Goal: Information Seeking & Learning: Find specific fact

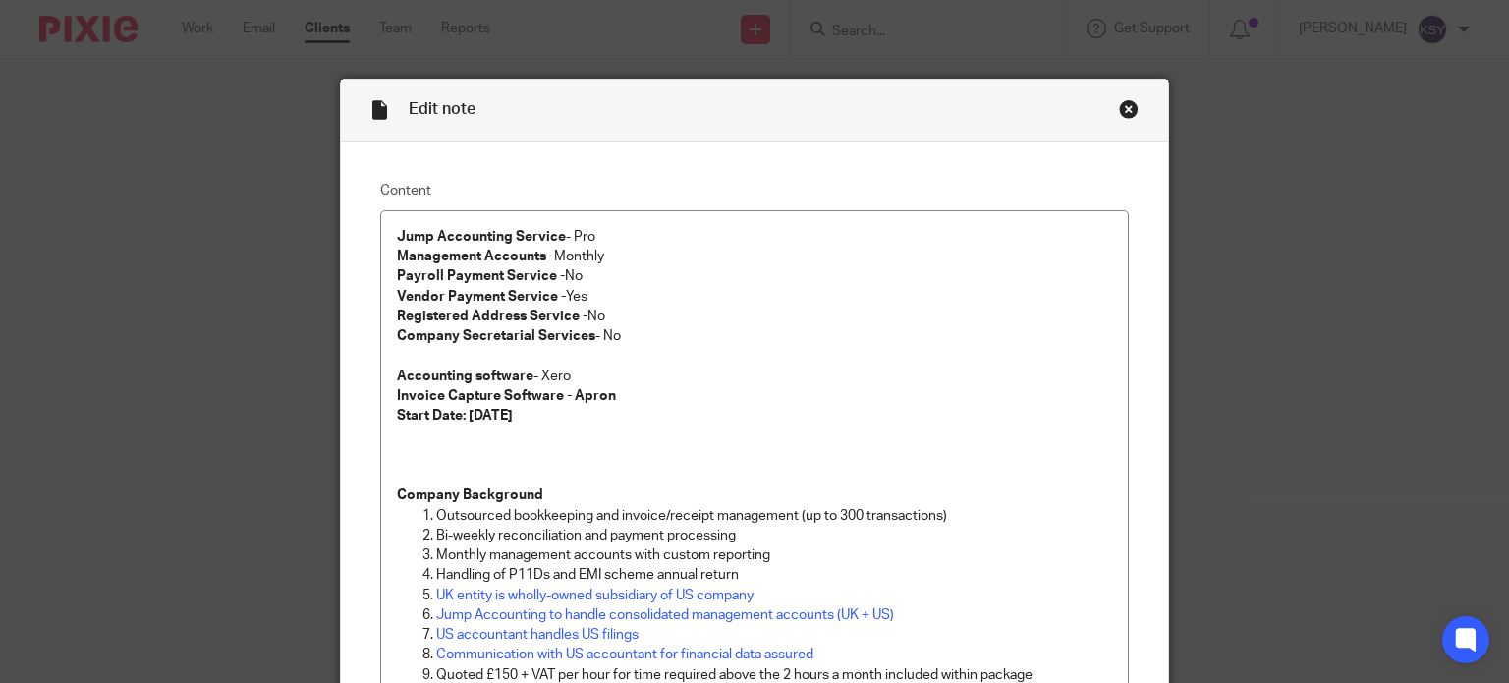
click at [1119, 109] on div "Close this dialog window" at bounding box center [1129, 109] width 20 height 20
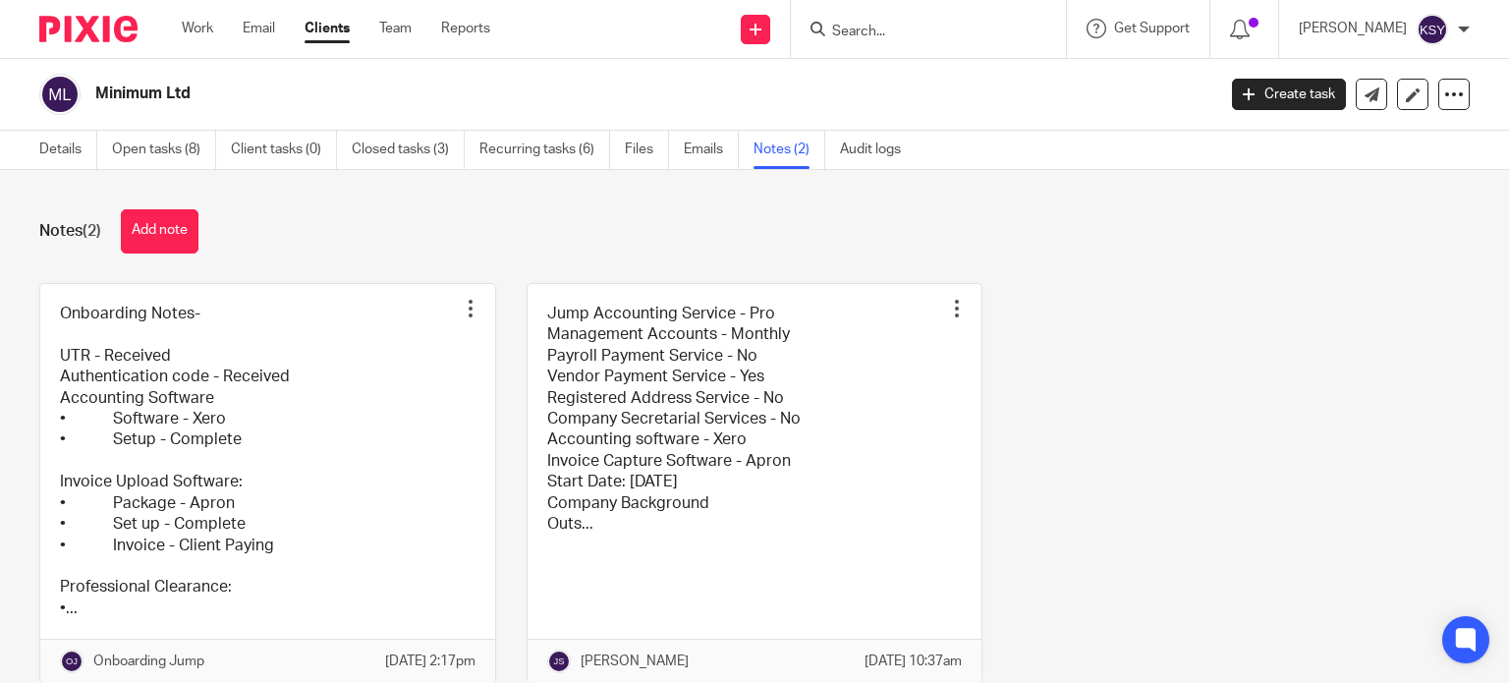
click at [882, 28] on input "Search" at bounding box center [918, 33] width 177 height 18
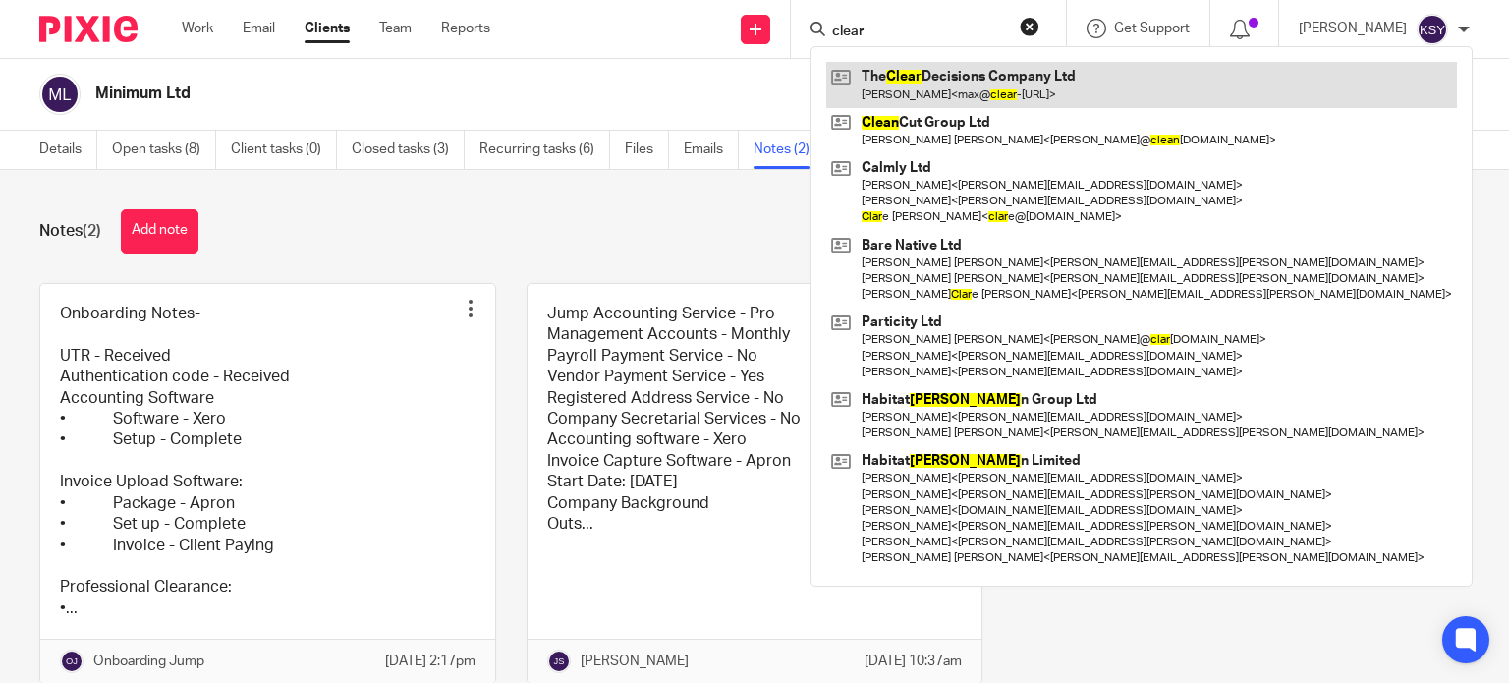
type input "clear"
click at [966, 78] on link at bounding box center [1141, 84] width 631 height 45
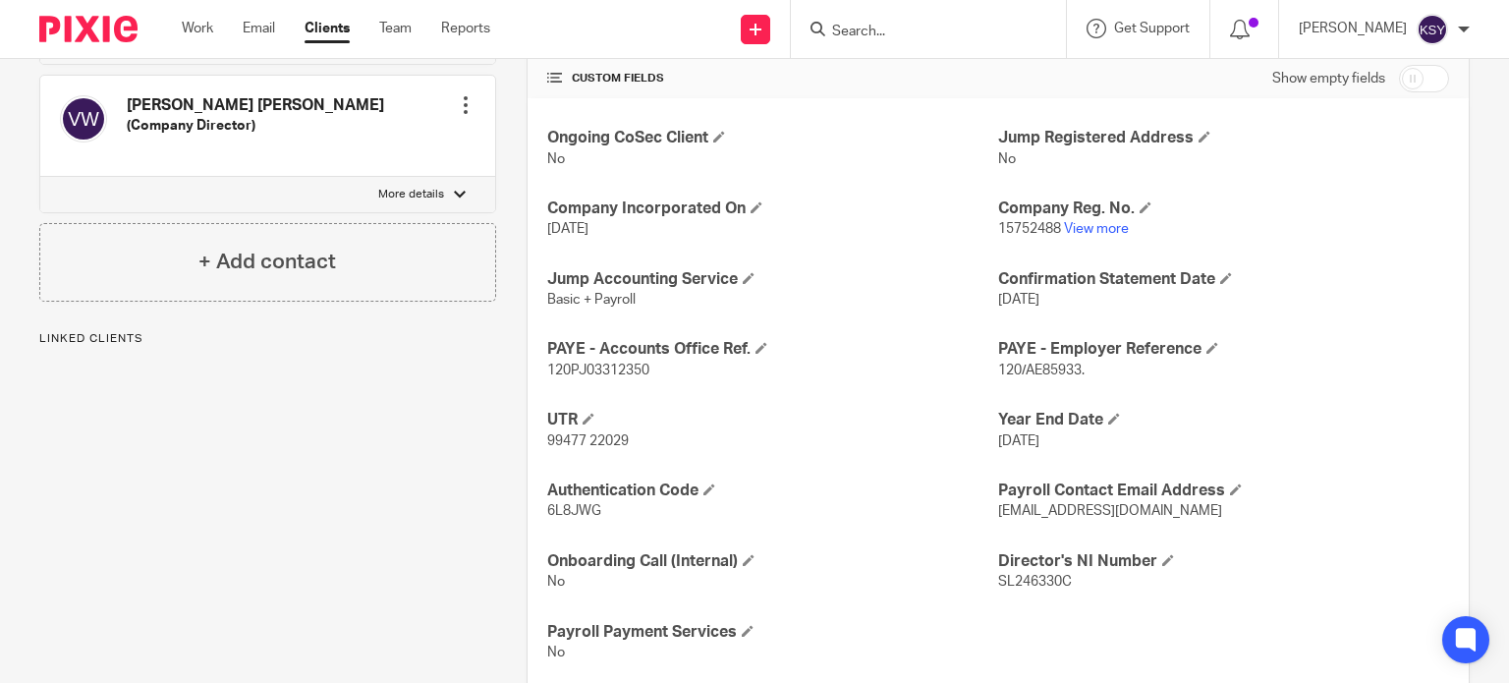
scroll to position [688, 0]
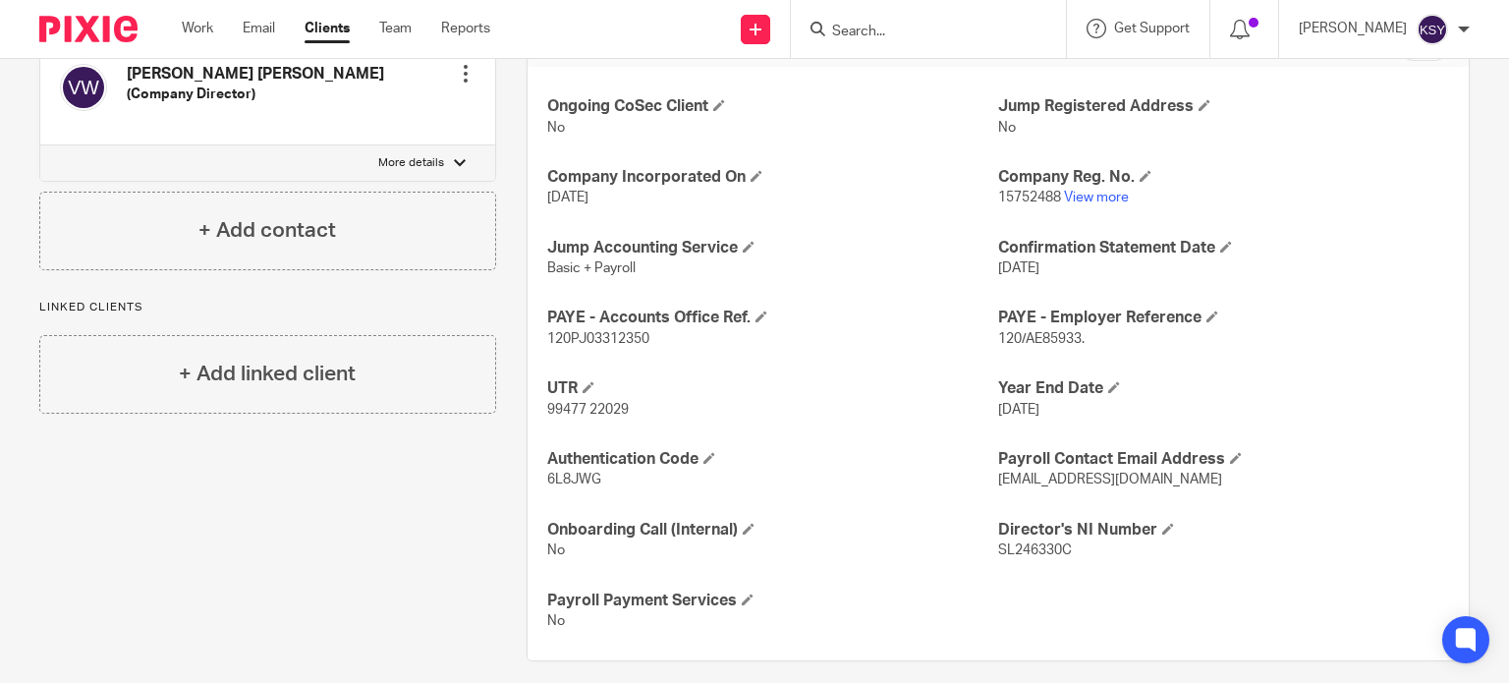
click at [1040, 349] on div "Ongoing CoSec Client No Jump Registered Address No Company Incorporated On [DAT…" at bounding box center [998, 364] width 941 height 594
drag, startPoint x: 1039, startPoint y: 347, endPoint x: 997, endPoint y: 344, distance: 41.4
click at [998, 344] on p "120/AE85933." at bounding box center [1223, 339] width 451 height 20
click at [998, 344] on span "120/AE85933." at bounding box center [1041, 339] width 86 height 14
drag, startPoint x: 997, startPoint y: 344, endPoint x: 1039, endPoint y: 339, distance: 41.6
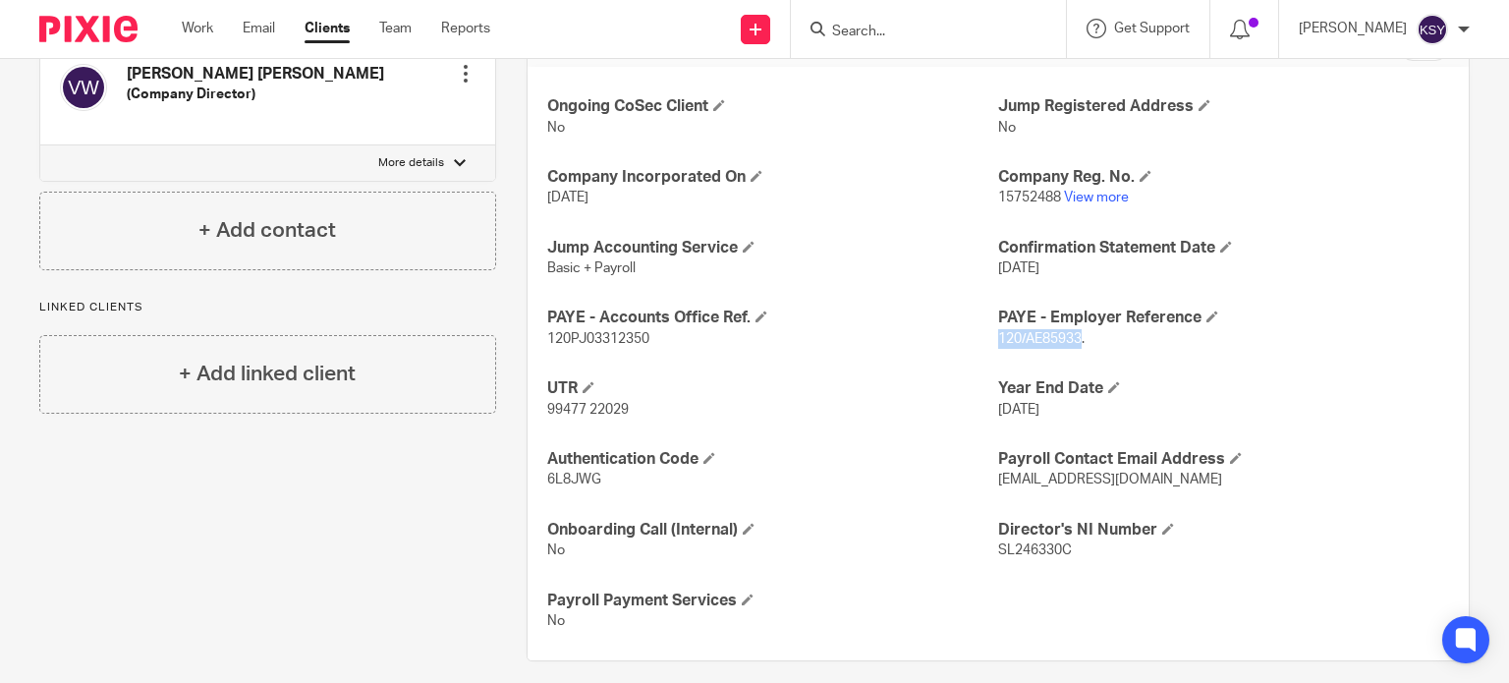
click at [1039, 339] on span "120/AE85933." at bounding box center [1041, 339] width 86 height 14
drag, startPoint x: 1039, startPoint y: 339, endPoint x: 979, endPoint y: 337, distance: 60.0
click at [979, 337] on div "Ongoing CoSec Client No Jump Registered Address No Company Incorporated On [DAT…" at bounding box center [998, 364] width 941 height 594
click at [984, 337] on p "120PJ03312350" at bounding box center [772, 339] width 451 height 20
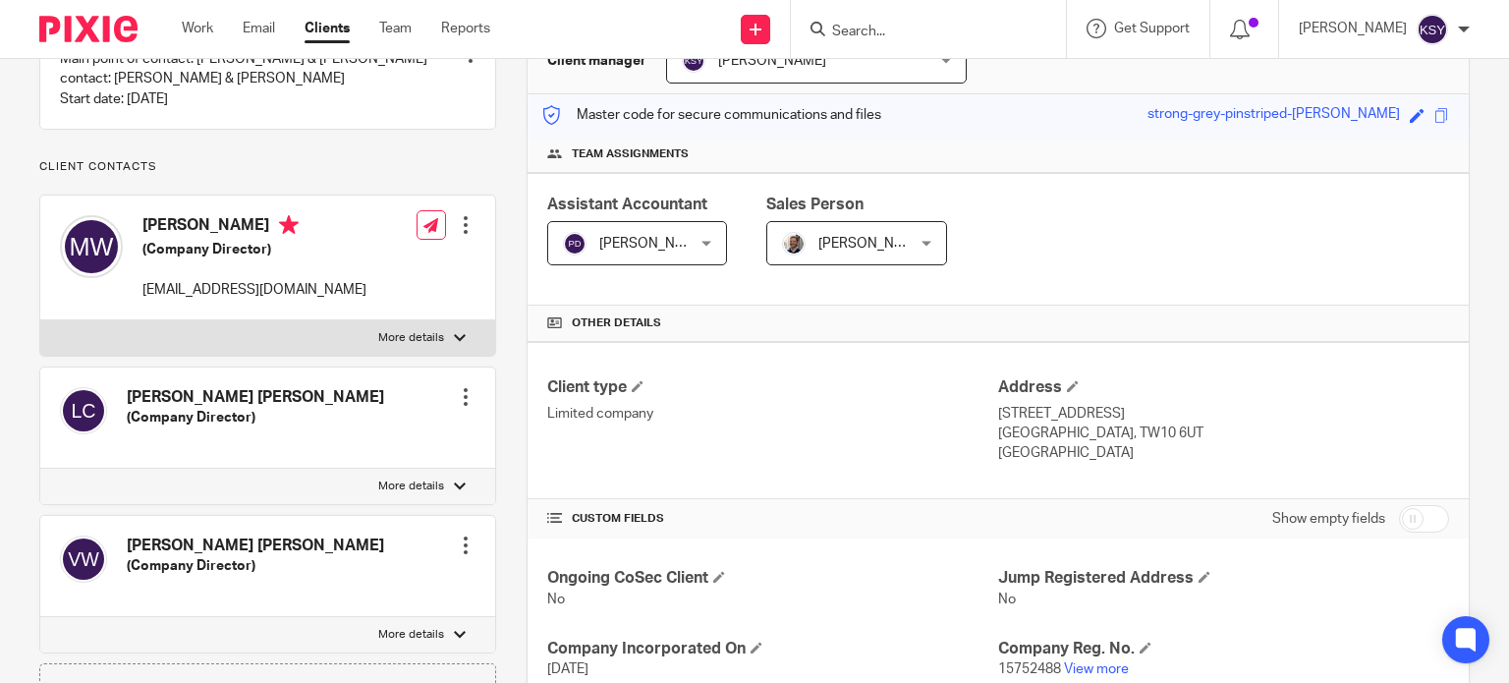
scroll to position [197, 0]
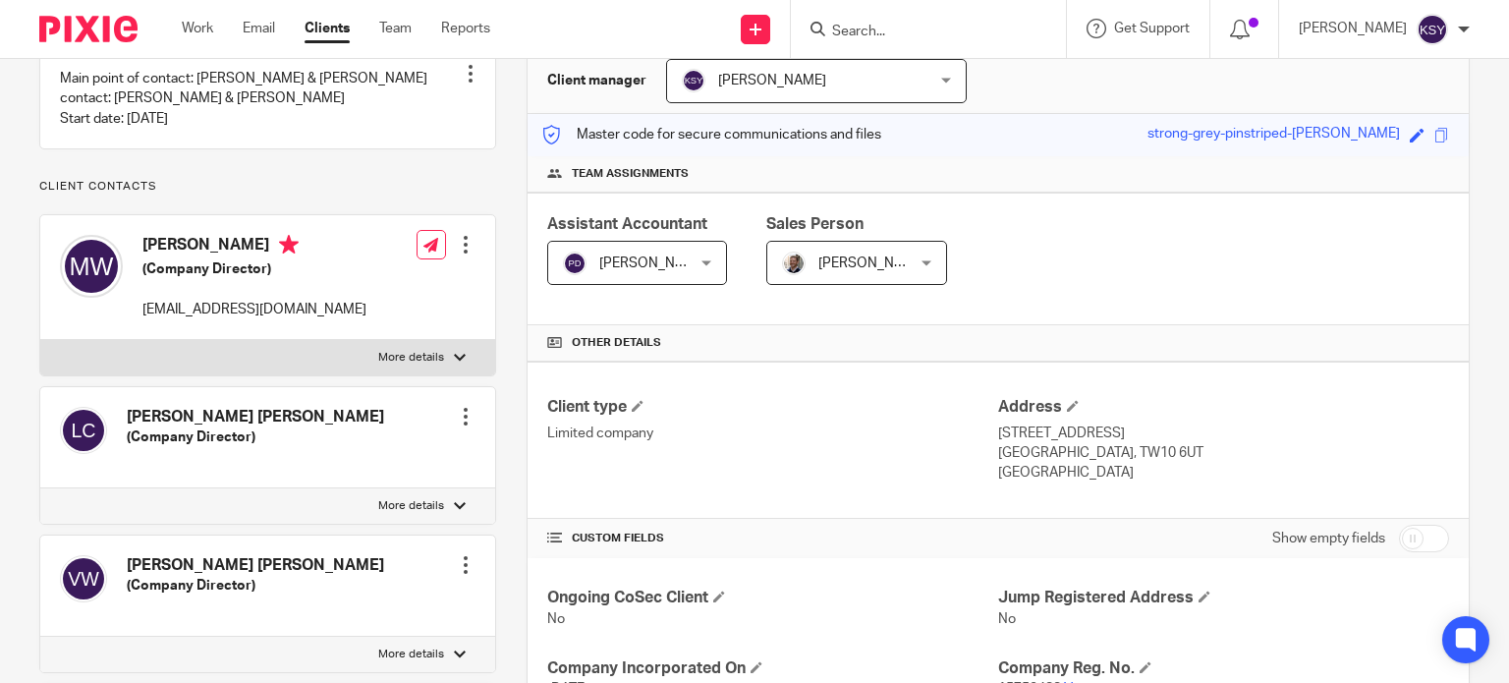
click at [998, 427] on p "[STREET_ADDRESS]" at bounding box center [1223, 434] width 451 height 20
drag, startPoint x: 991, startPoint y: 427, endPoint x: 1041, endPoint y: 459, distance: 58.3
click at [1041, 459] on div "Address [STREET_ADDRESS] [STREET_ADDRESS] [GEOGRAPHIC_DATA]" at bounding box center [1223, 440] width 451 height 86
click at [1041, 459] on p "[GEOGRAPHIC_DATA], TW10 6UT" at bounding box center [1223, 453] width 451 height 20
drag, startPoint x: 1046, startPoint y: 465, endPoint x: 989, endPoint y: 427, distance: 68.1
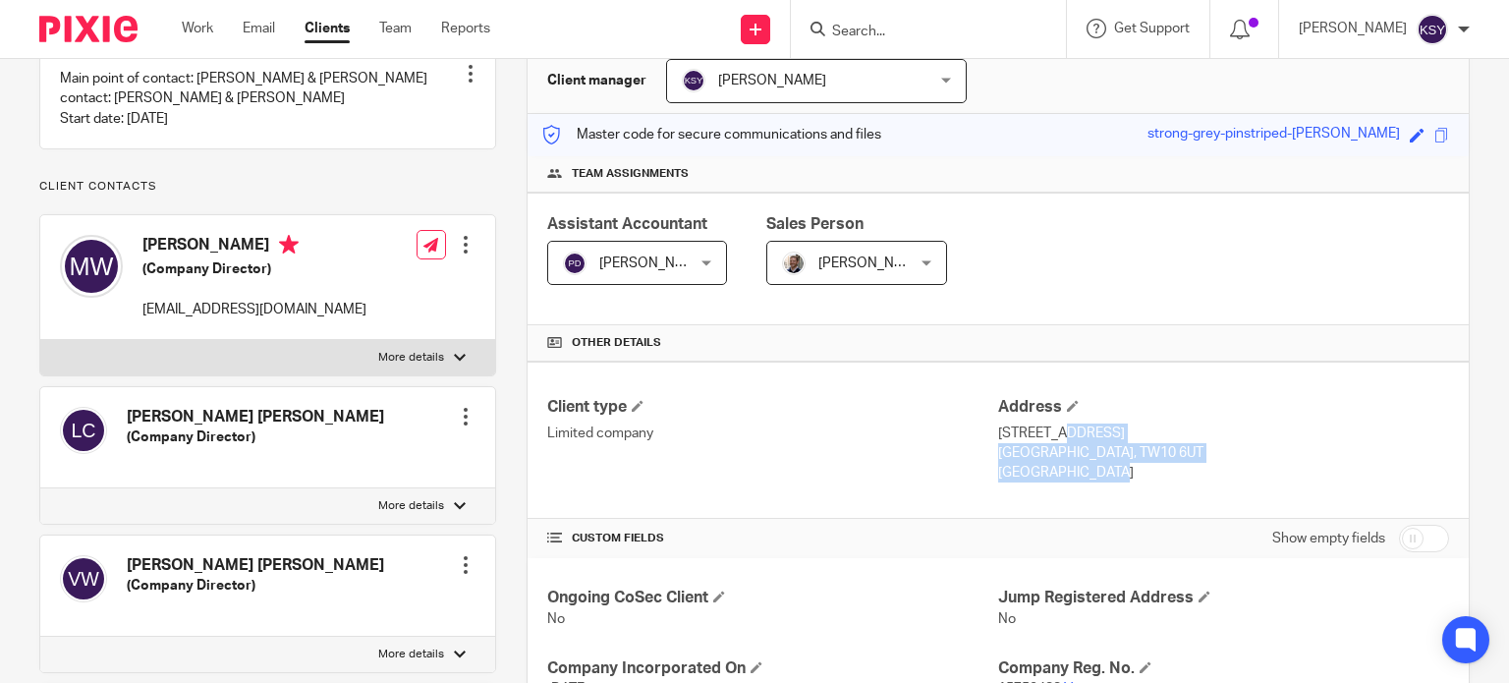
click at [998, 427] on div "Address [STREET_ADDRESS] [STREET_ADDRESS] [GEOGRAPHIC_DATA]" at bounding box center [1223, 440] width 451 height 86
click at [998, 427] on p "[STREET_ADDRESS]" at bounding box center [1223, 434] width 451 height 20
drag, startPoint x: 989, startPoint y: 427, endPoint x: 1042, endPoint y: 474, distance: 70.3
click at [1042, 474] on div "Address [STREET_ADDRESS] [STREET_ADDRESS] [GEOGRAPHIC_DATA]" at bounding box center [1223, 440] width 451 height 86
click at [1042, 474] on p "[GEOGRAPHIC_DATA]" at bounding box center [1223, 473] width 451 height 20
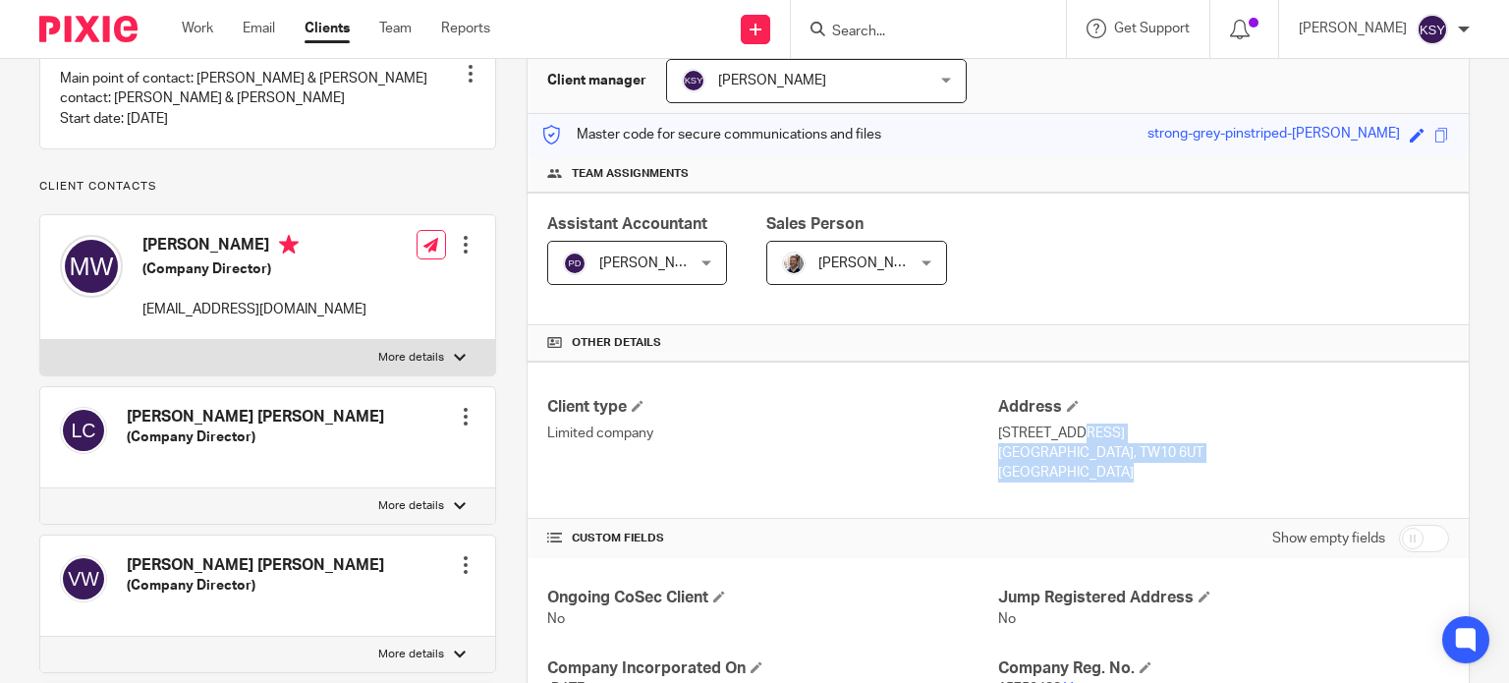
drag, startPoint x: 1042, startPoint y: 474, endPoint x: 999, endPoint y: 431, distance: 59.8
click at [999, 431] on div "Address [STREET_ADDRESS] [STREET_ADDRESS] [GEOGRAPHIC_DATA]" at bounding box center [1223, 440] width 451 height 86
click at [998, 429] on p "[STREET_ADDRESS]" at bounding box center [1223, 434] width 451 height 20
drag, startPoint x: 994, startPoint y: 429, endPoint x: 1046, endPoint y: 471, distance: 65.7
click at [1046, 471] on div "Address [STREET_ADDRESS] [STREET_ADDRESS] [GEOGRAPHIC_DATA]" at bounding box center [1223, 440] width 451 height 86
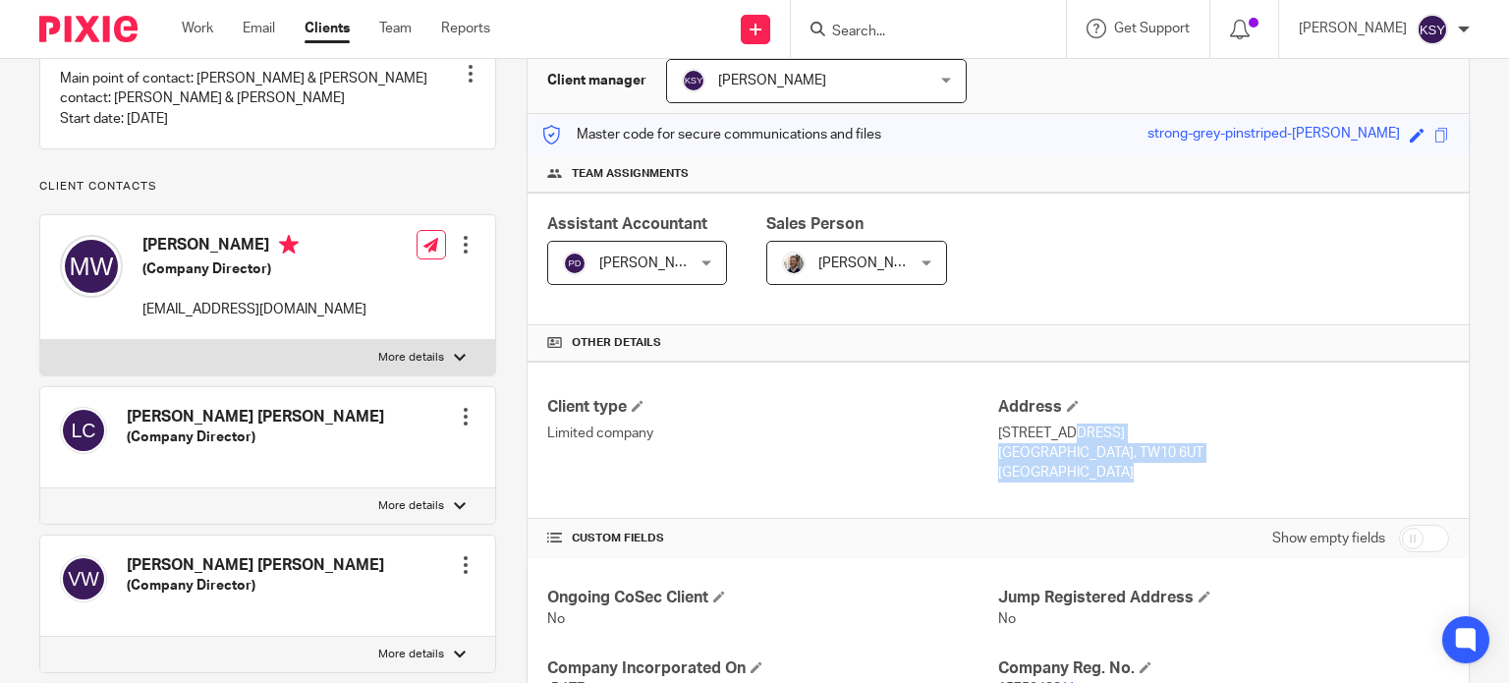
click at [1046, 471] on p "[GEOGRAPHIC_DATA]" at bounding box center [1223, 473] width 451 height 20
drag, startPoint x: 1046, startPoint y: 471, endPoint x: 988, endPoint y: 430, distance: 70.6
click at [998, 430] on div "Address [STREET_ADDRESS] [STREET_ADDRESS] [GEOGRAPHIC_DATA]" at bounding box center [1223, 440] width 451 height 86
click at [998, 430] on p "[STREET_ADDRESS]" at bounding box center [1223, 434] width 451 height 20
drag, startPoint x: 988, startPoint y: 430, endPoint x: 1063, endPoint y: 491, distance: 97.1
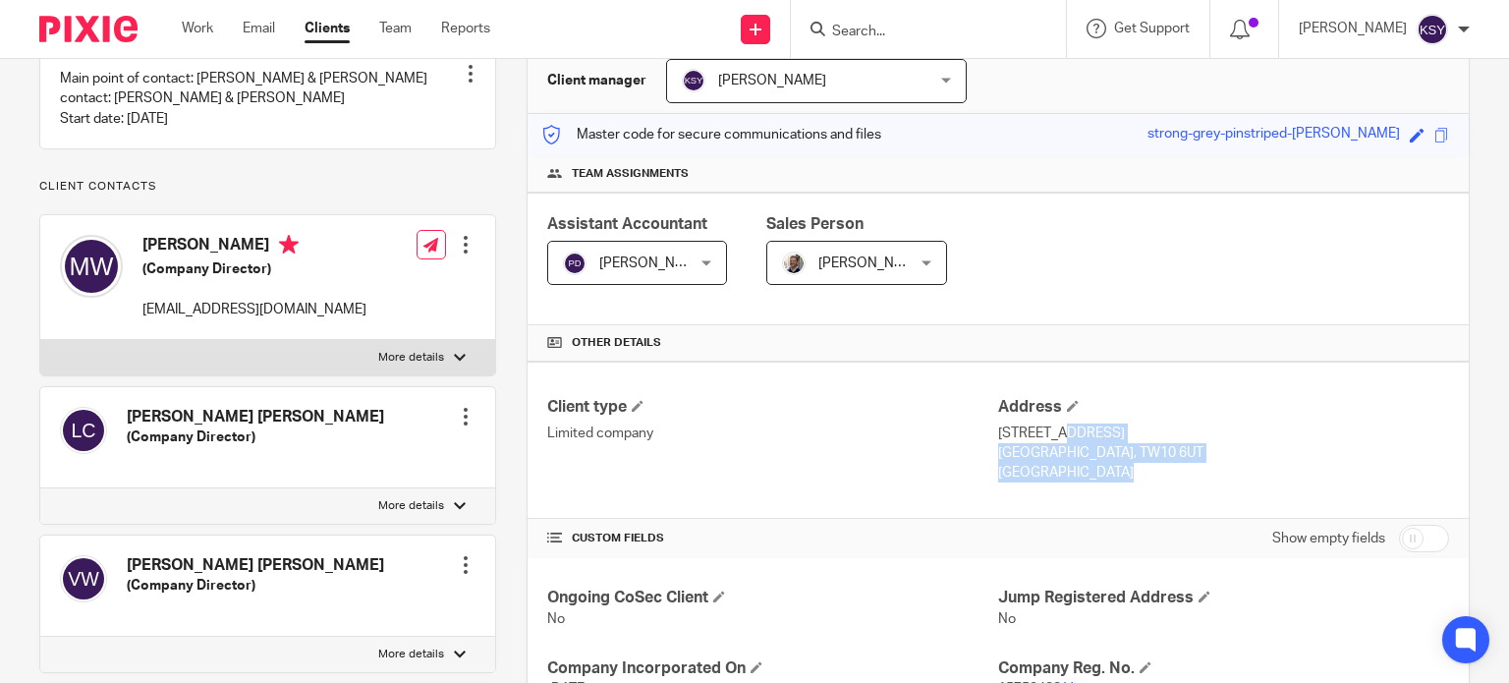
click at [1063, 491] on div "Client type Limited company Address [STREET_ADDRESS] [STREET_ADDRESS] [GEOGRAPH…" at bounding box center [998, 440] width 941 height 157
click at [1055, 467] on p "[GEOGRAPHIC_DATA]" at bounding box center [1223, 473] width 451 height 20
drag, startPoint x: 1055, startPoint y: 467, endPoint x: 994, endPoint y: 431, distance: 70.4
click at [998, 431] on div "Address [STREET_ADDRESS] [STREET_ADDRESS] [GEOGRAPHIC_DATA]" at bounding box center [1223, 440] width 451 height 86
click at [998, 431] on p "[STREET_ADDRESS]" at bounding box center [1223, 434] width 451 height 20
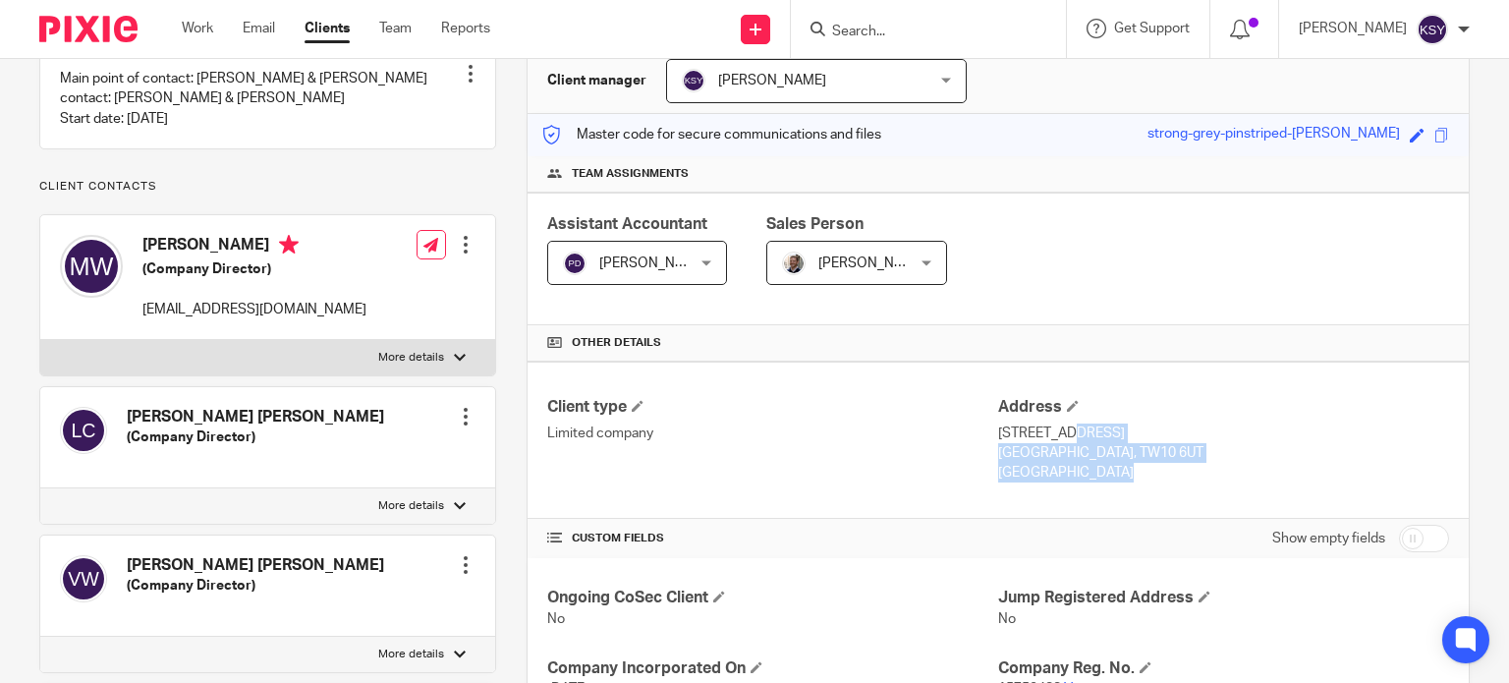
drag, startPoint x: 994, startPoint y: 431, endPoint x: 1055, endPoint y: 475, distance: 74.7
click at [1055, 475] on div "Address [STREET_ADDRESS] [STREET_ADDRESS] [GEOGRAPHIC_DATA]" at bounding box center [1223, 440] width 451 height 86
click at [1055, 475] on p "[GEOGRAPHIC_DATA]" at bounding box center [1223, 473] width 451 height 20
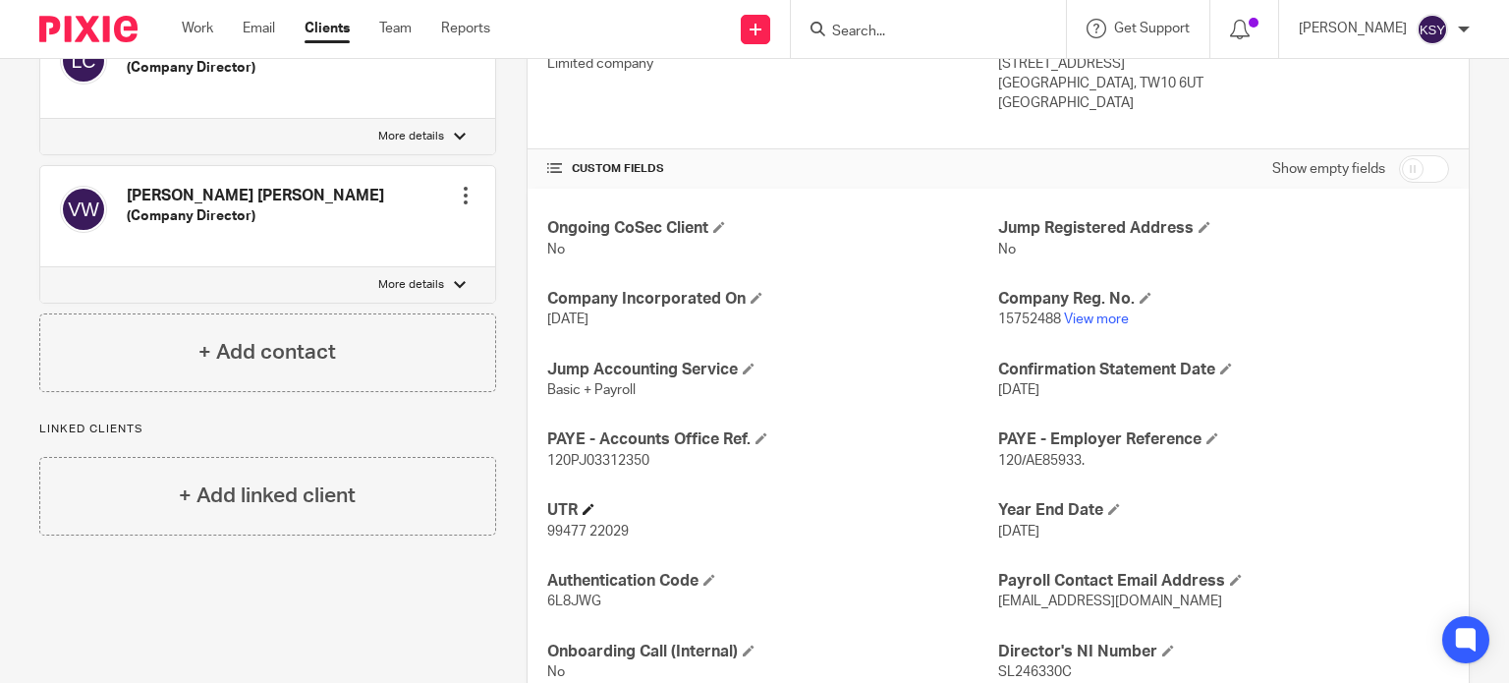
scroll to position [704, 0]
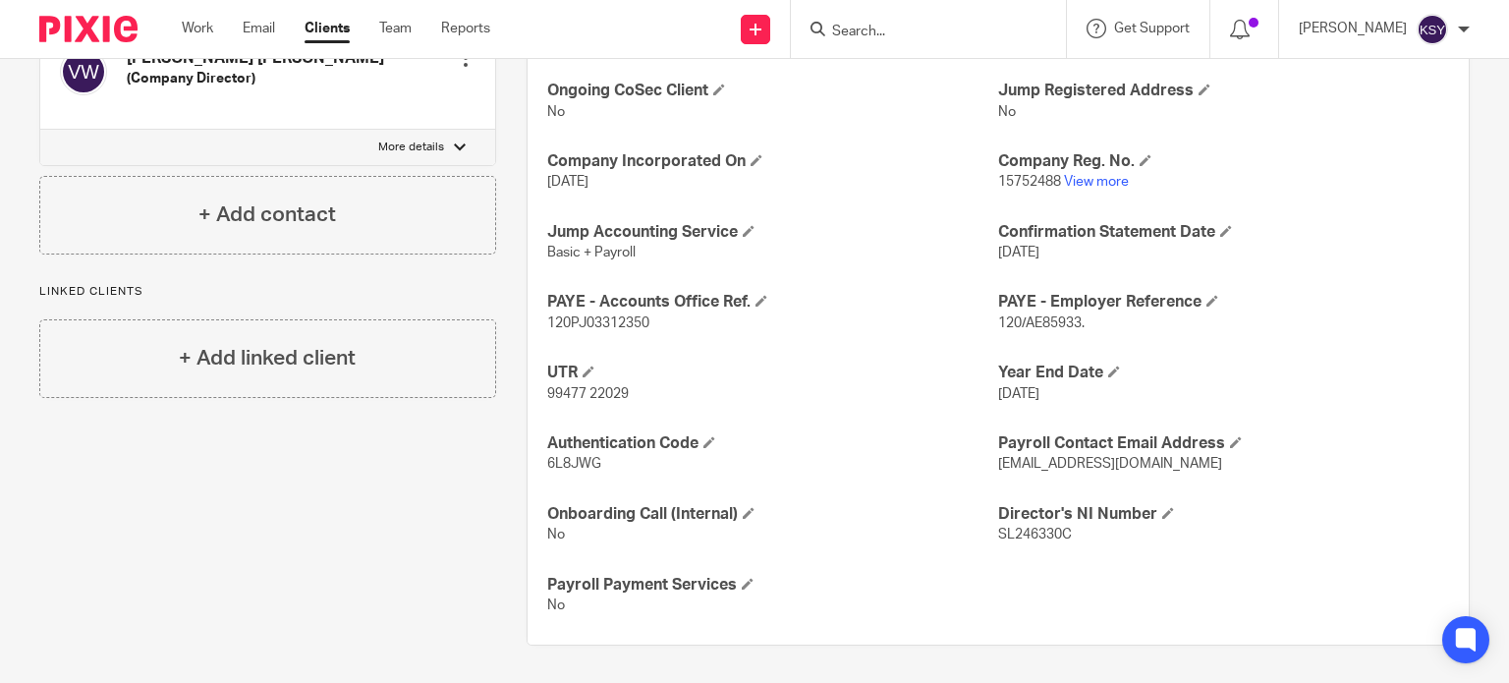
click at [1077, 461] on span "[EMAIL_ADDRESS][DOMAIN_NAME]" at bounding box center [1110, 464] width 224 height 14
drag, startPoint x: 1077, startPoint y: 461, endPoint x: 1007, endPoint y: 460, distance: 69.8
click at [1007, 460] on span "[EMAIL_ADDRESS][DOMAIN_NAME]" at bounding box center [1110, 464] width 224 height 14
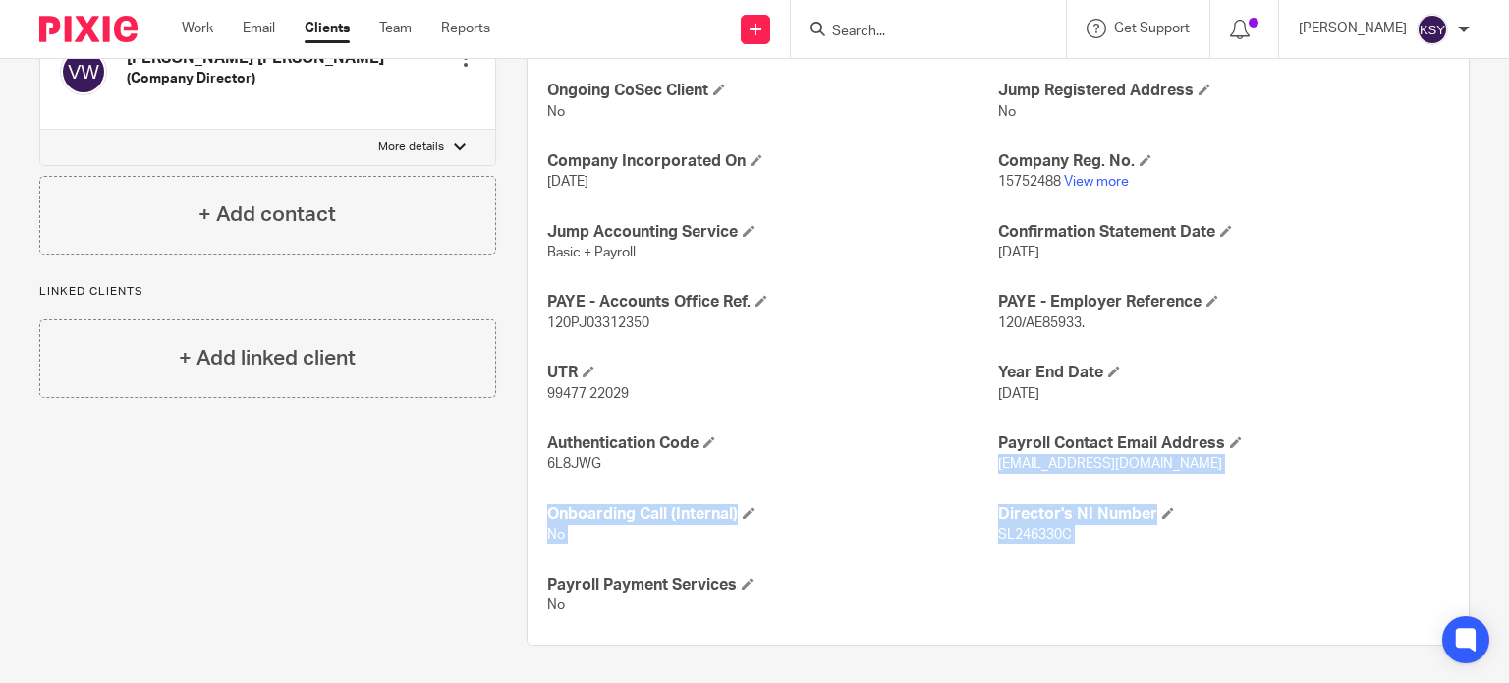
drag, startPoint x: 1007, startPoint y: 460, endPoint x: 1187, endPoint y: 527, distance: 191.8
click at [1187, 527] on div "Ongoing CoSec Client No Jump Registered Address No Company Incorporated On [DAT…" at bounding box center [998, 348] width 941 height 594
click at [1187, 527] on p "SL246330C" at bounding box center [1223, 535] width 451 height 20
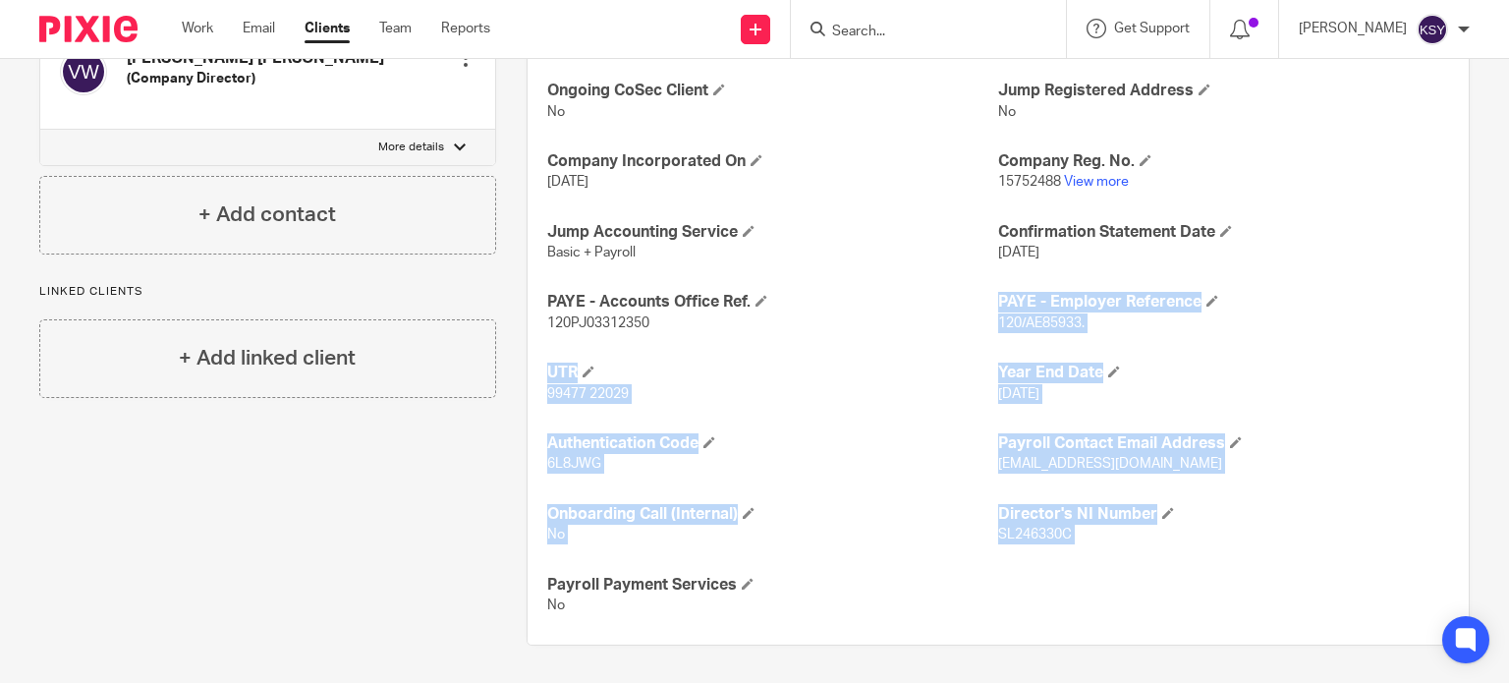
drag, startPoint x: 1187, startPoint y: 527, endPoint x: 902, endPoint y: 346, distance: 337.5
click at [897, 336] on div "Ongoing CoSec Client No Jump Registered Address No Company Incorporated On [DAT…" at bounding box center [998, 348] width 941 height 594
click at [902, 346] on div "Ongoing CoSec Client No Jump Registered Address No Company Incorporated On [DAT…" at bounding box center [998, 348] width 941 height 594
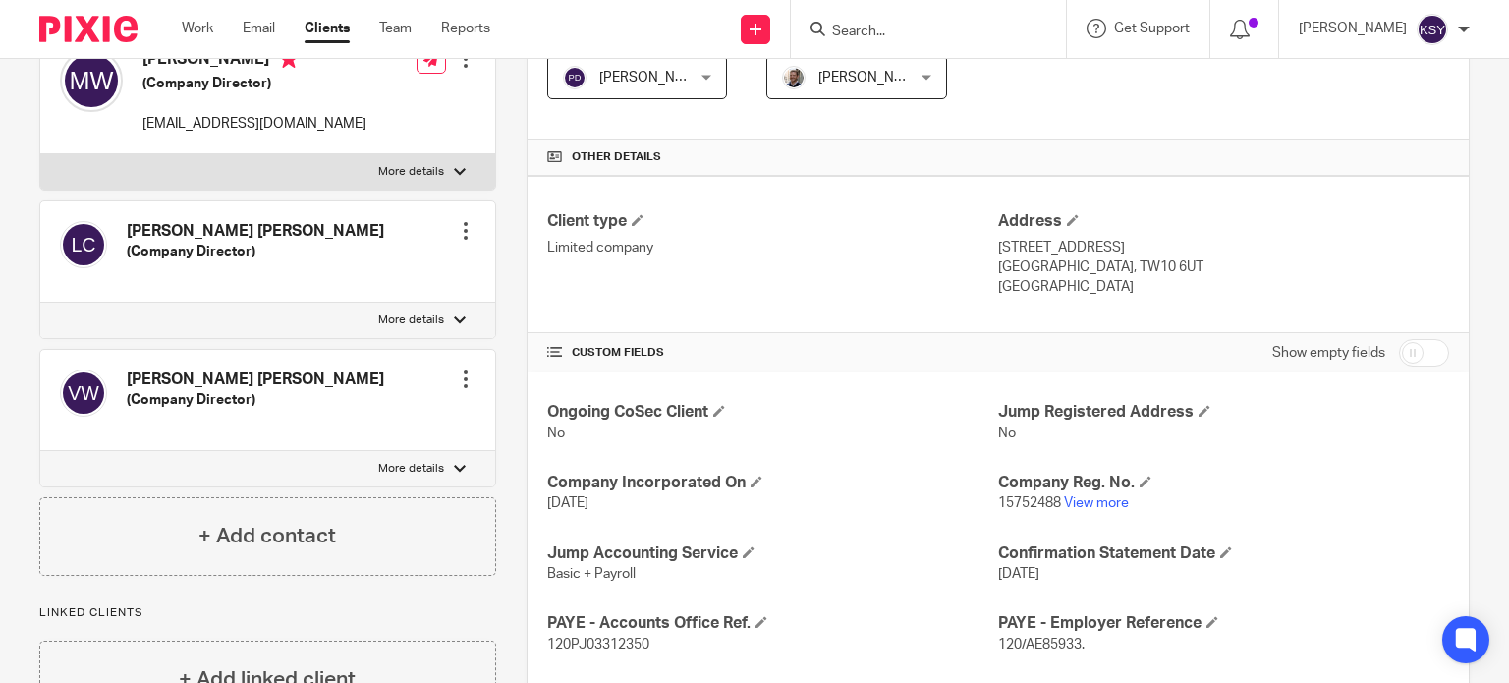
scroll to position [409, 0]
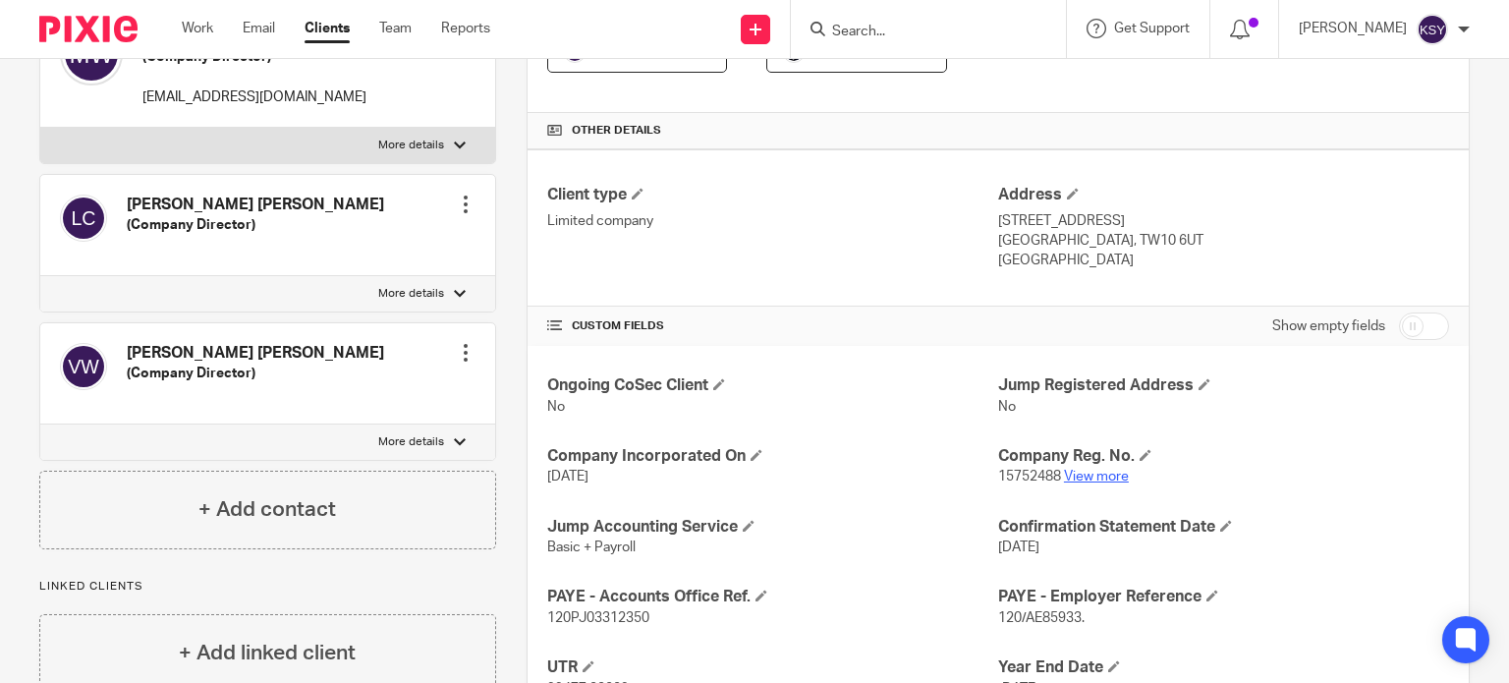
click at [1096, 479] on link "View more" at bounding box center [1096, 477] width 65 height 14
drag, startPoint x: 1047, startPoint y: 258, endPoint x: 984, endPoint y: 215, distance: 77.1
click at [984, 215] on div "Client type Limited company Address [STREET_ADDRESS] [STREET_ADDRESS] [GEOGRAPH…" at bounding box center [998, 227] width 941 height 157
click at [984, 215] on p "Limited company" at bounding box center [772, 221] width 451 height 20
drag, startPoint x: 984, startPoint y: 215, endPoint x: 1054, endPoint y: 263, distance: 85.6
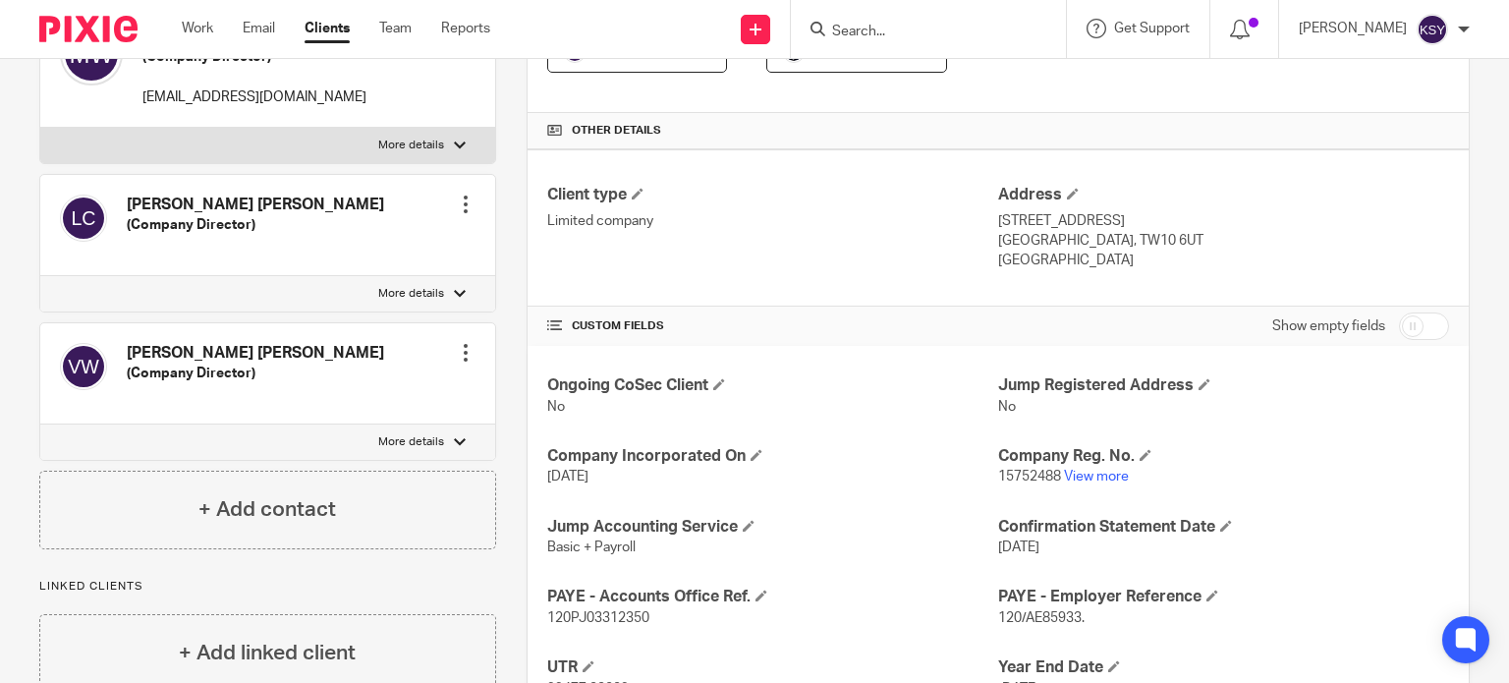
click at [1054, 263] on div "Client type Limited company Address [STREET_ADDRESS] [STREET_ADDRESS] [GEOGRAPH…" at bounding box center [998, 227] width 941 height 157
click at [1054, 263] on p "[GEOGRAPHIC_DATA]" at bounding box center [1223, 261] width 451 height 20
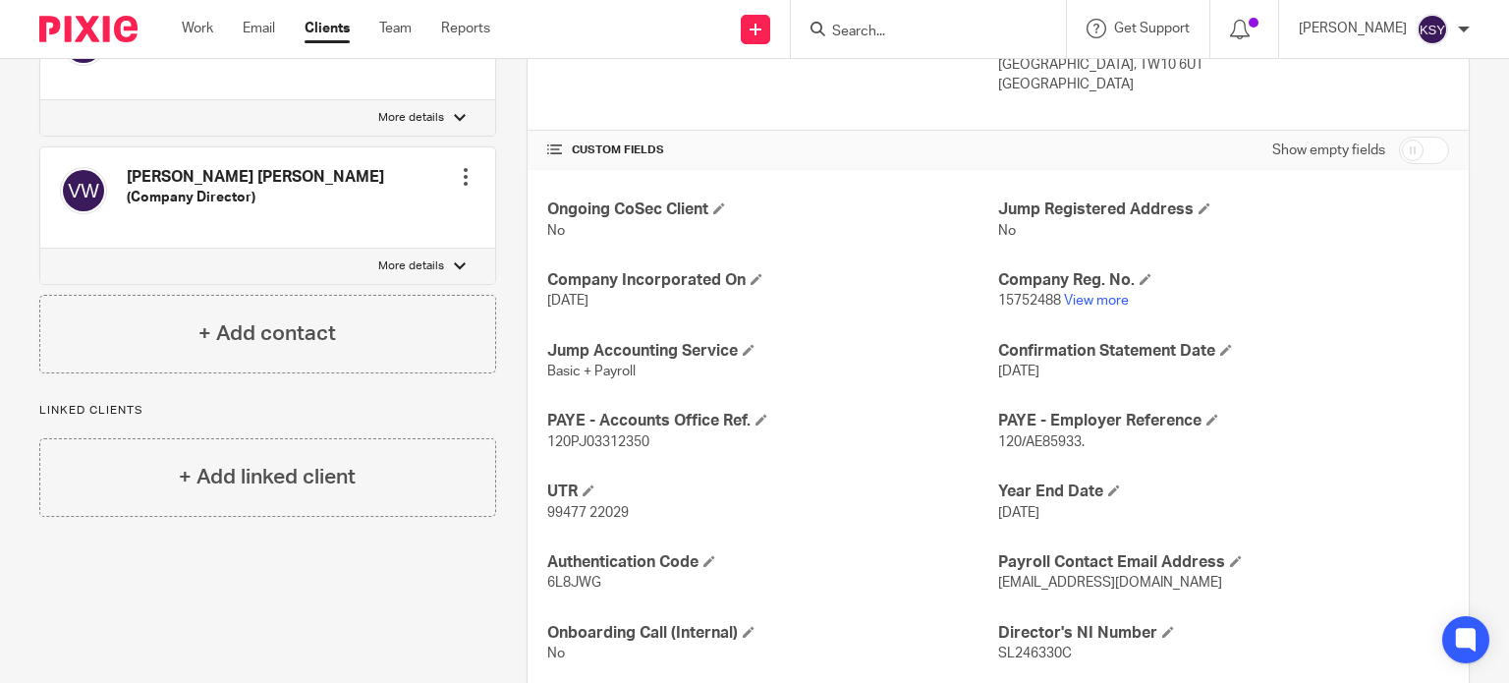
scroll to position [590, 0]
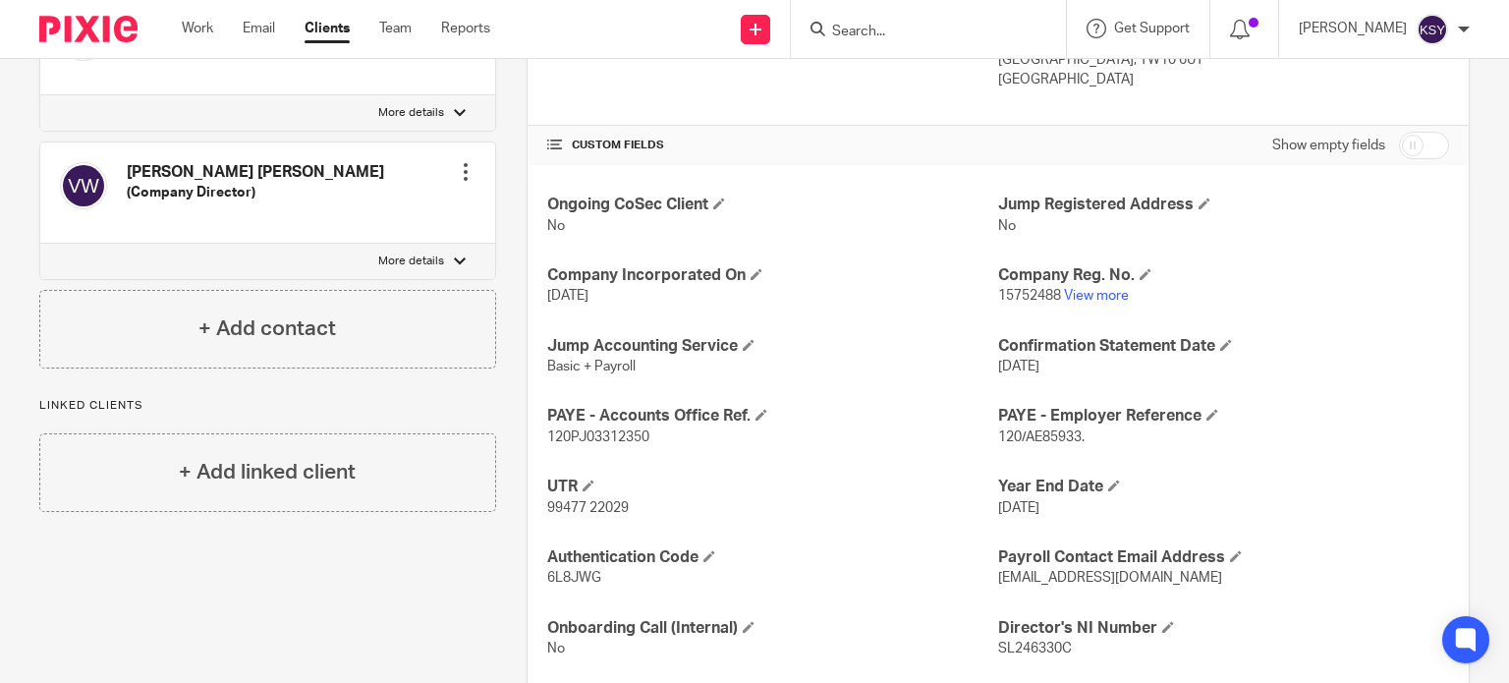
click at [634, 365] on p "Basic + Payroll" at bounding box center [772, 367] width 451 height 20
drag, startPoint x: 634, startPoint y: 365, endPoint x: 535, endPoint y: 345, distance: 101.2
click at [535, 345] on div "Ongoing CoSec Client No Jump Registered Address No Company Incorporated On [DAT…" at bounding box center [998, 462] width 941 height 594
drag, startPoint x: 535, startPoint y: 345, endPoint x: 649, endPoint y: 386, distance: 121.2
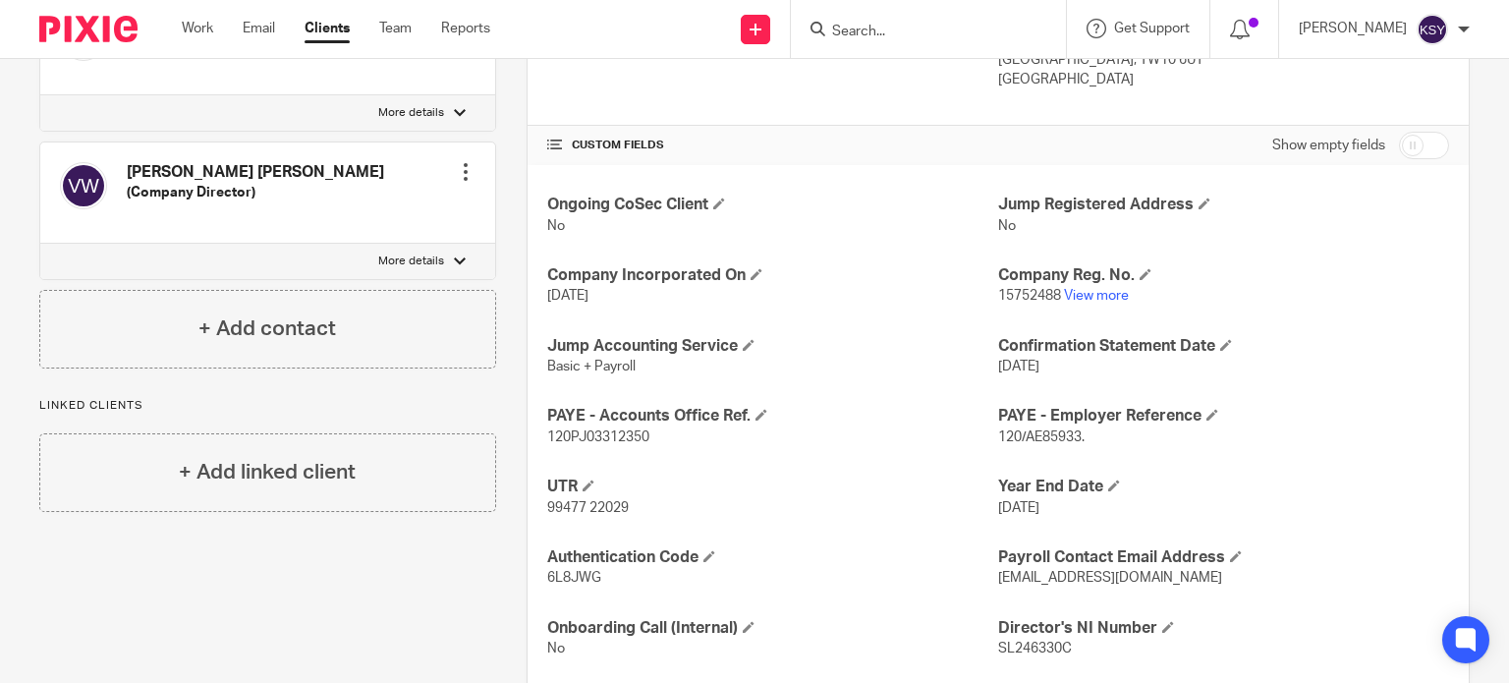
click at [649, 386] on div "Ongoing CoSec Client No Jump Registered Address No Company Incorporated On [DAT…" at bounding box center [998, 462] width 941 height 594
click at [645, 370] on p "Basic + Payroll" at bounding box center [772, 367] width 451 height 20
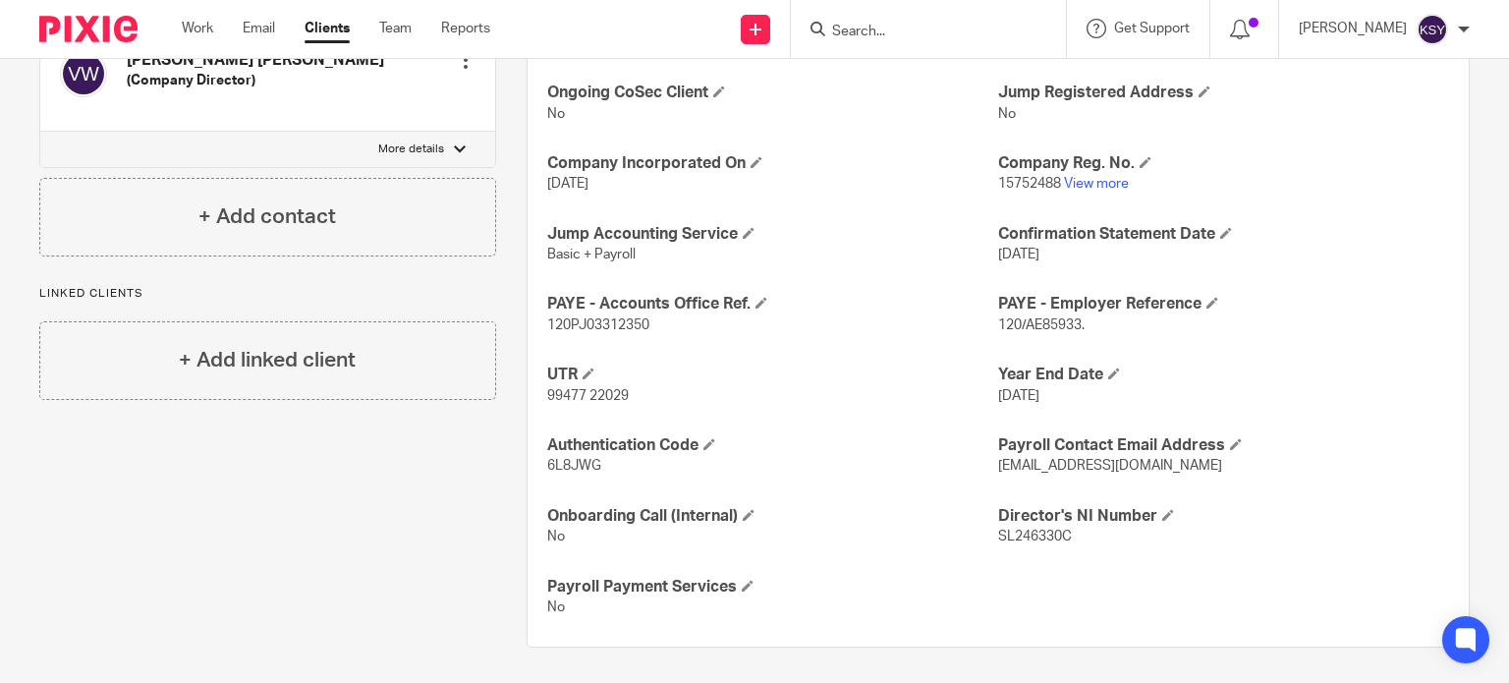
scroll to position [704, 0]
click at [1041, 536] on span "SL246330C" at bounding box center [1035, 535] width 74 height 14
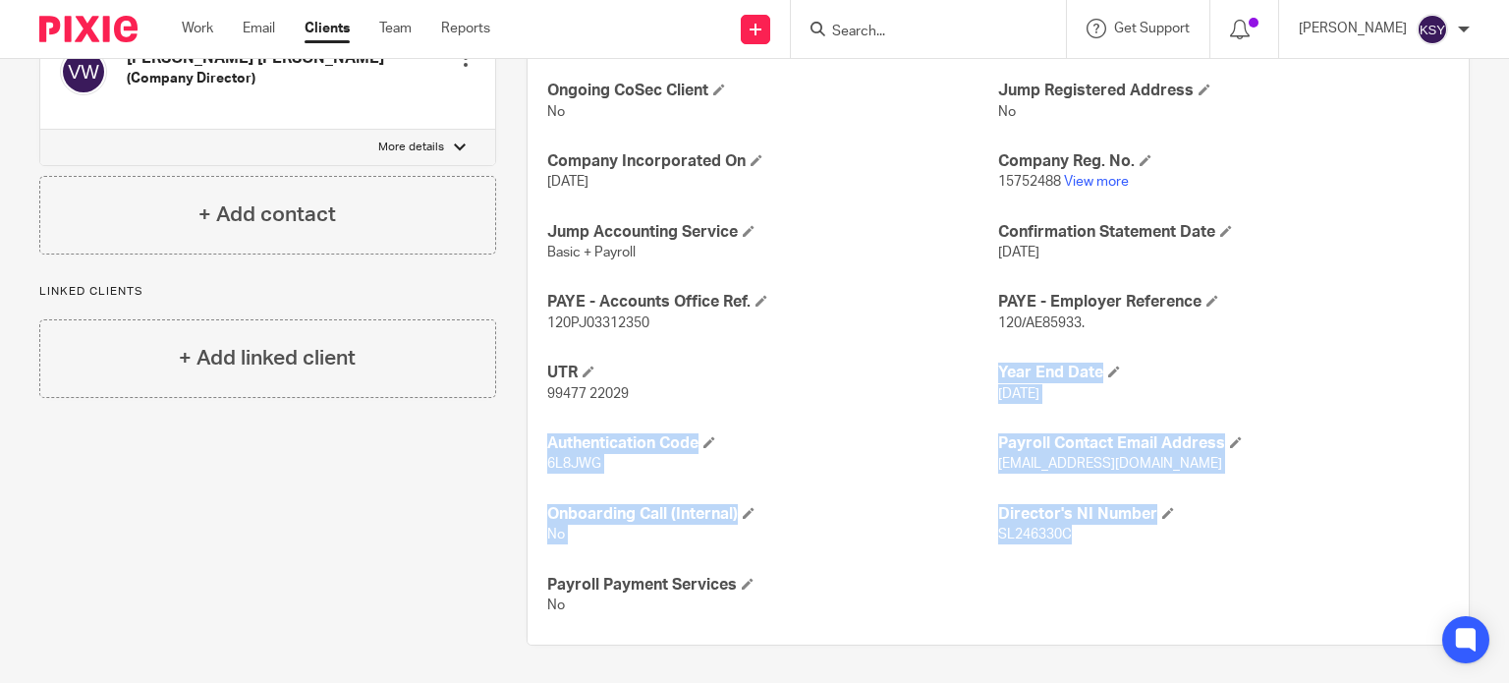
drag, startPoint x: 1041, startPoint y: 536, endPoint x: 845, endPoint y: 420, distance: 227.3
click at [835, 402] on div "Ongoing CoSec Client No Jump Registered Address No Company Incorporated On [DAT…" at bounding box center [998, 348] width 941 height 594
click at [853, 433] on h4 "Authentication Code" at bounding box center [772, 443] width 451 height 21
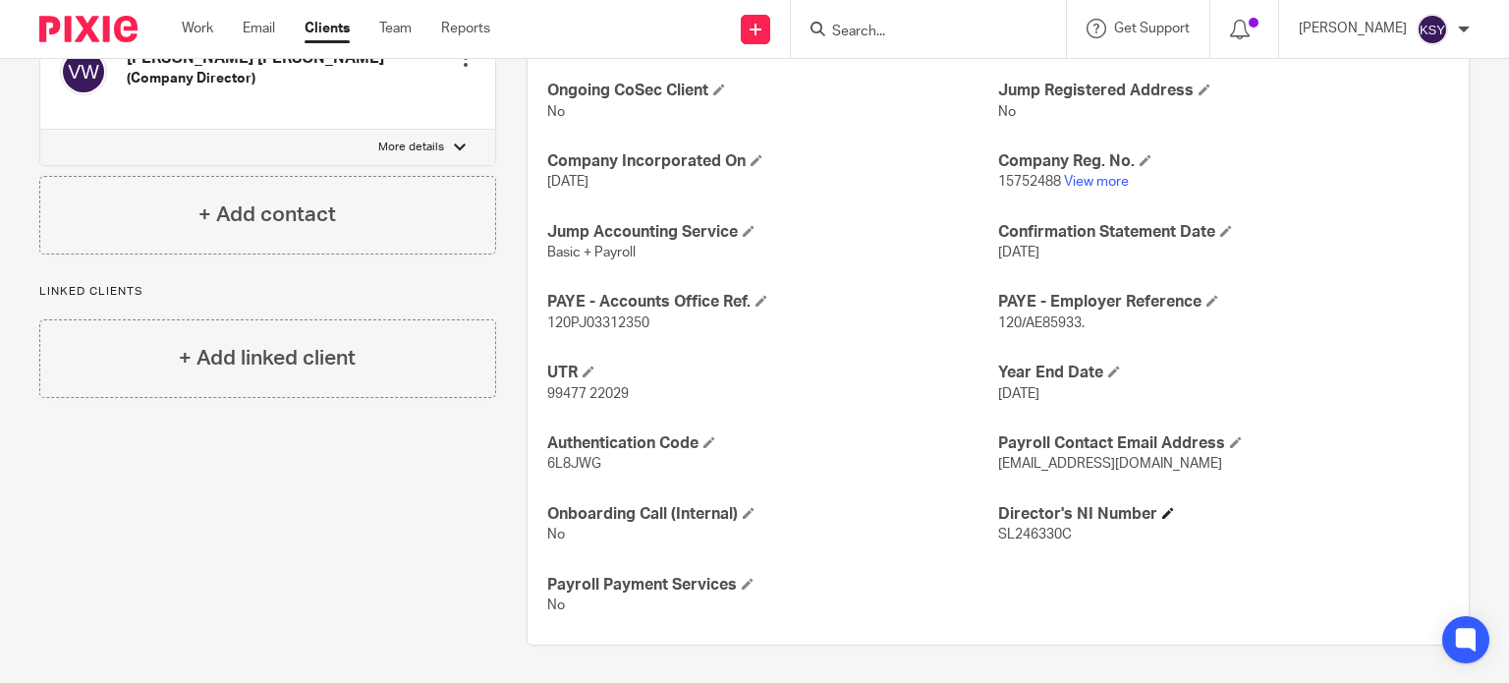
click at [998, 520] on h4 "Director's NI Number" at bounding box center [1223, 514] width 451 height 21
drag, startPoint x: 998, startPoint y: 520, endPoint x: 1018, endPoint y: 532, distance: 22.9
click at [1018, 531] on div "Director's NI Number SL246330C" at bounding box center [1223, 524] width 451 height 41
click at [1018, 532] on span "SL246330C" at bounding box center [1035, 535] width 74 height 14
click at [1018, 530] on span "SL246330C" at bounding box center [1035, 535] width 74 height 14
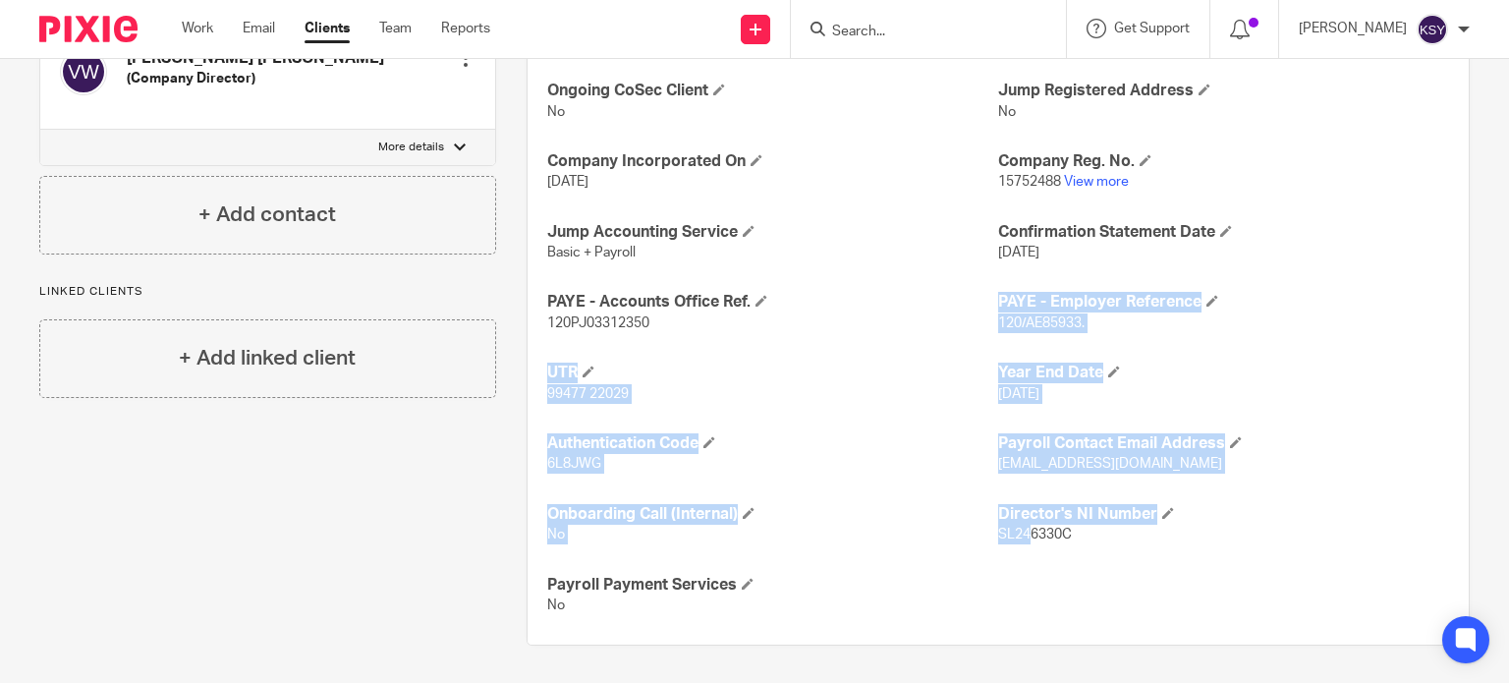
drag, startPoint x: 1017, startPoint y: 529, endPoint x: 840, endPoint y: 328, distance: 267.3
click at [839, 327] on div "Ongoing CoSec Client No Jump Registered Address No Company Incorporated On [DAT…" at bounding box center [998, 348] width 941 height 594
click at [842, 329] on p "120PJ03312350" at bounding box center [772, 323] width 451 height 20
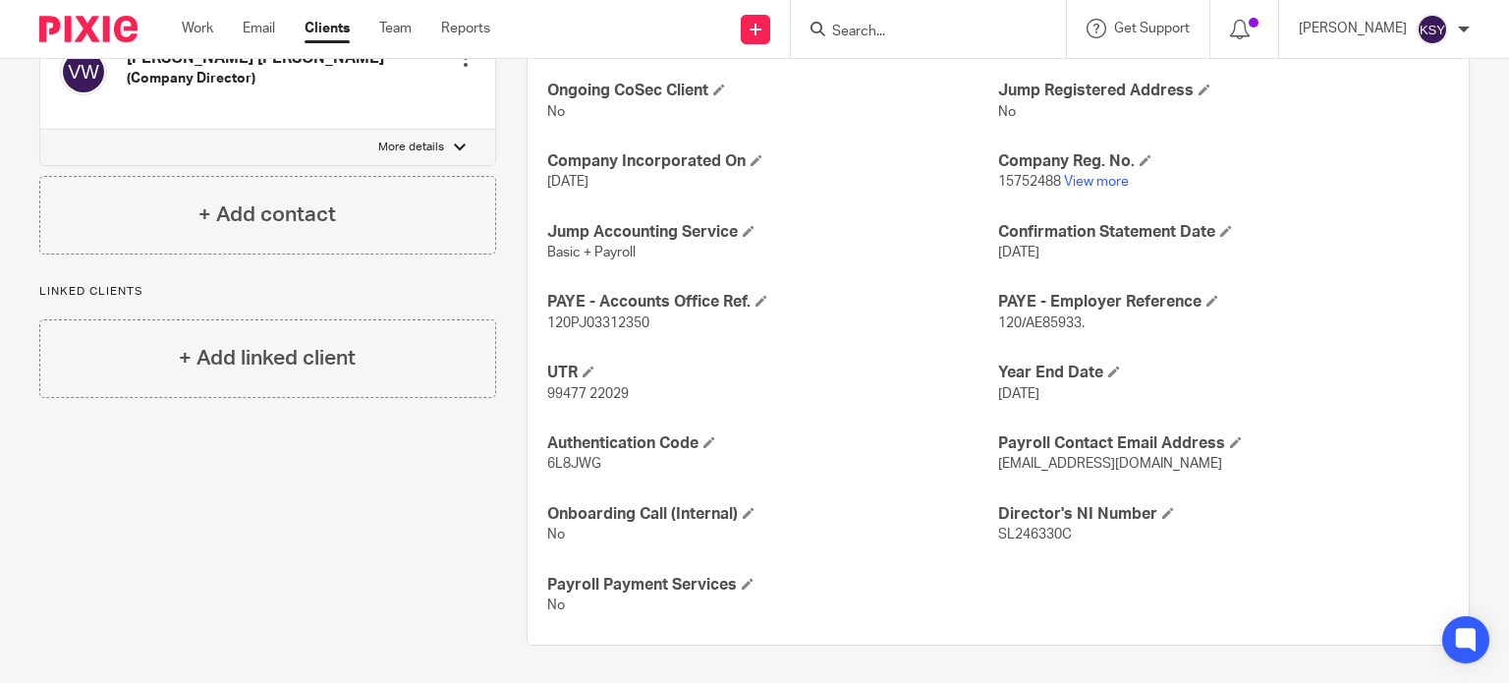
scroll to position [212, 0]
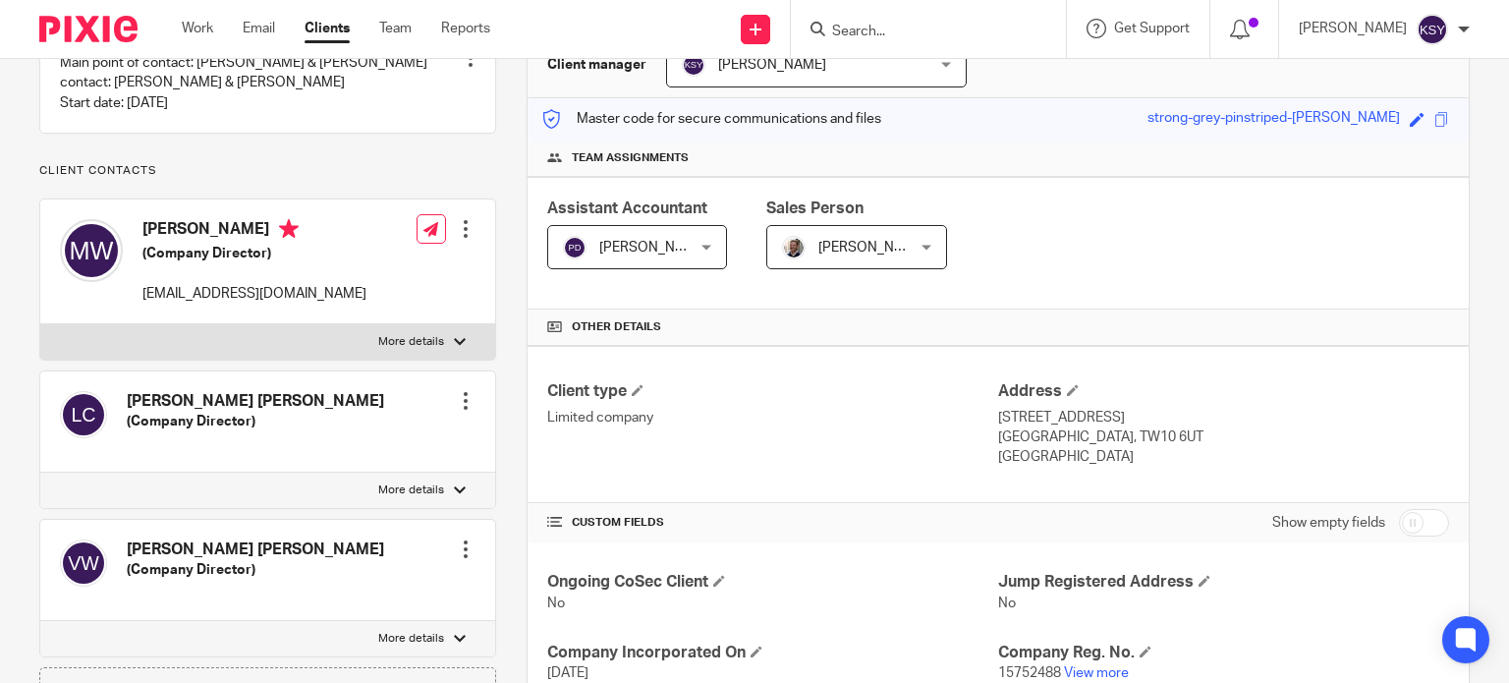
click at [1018, 427] on p "[GEOGRAPHIC_DATA], TW10 6UT" at bounding box center [1223, 437] width 451 height 20
click at [1017, 424] on p "[STREET_ADDRESS]" at bounding box center [1223, 418] width 451 height 20
click at [1011, 422] on p "[STREET_ADDRESS]" at bounding box center [1223, 418] width 451 height 20
drag, startPoint x: 1011, startPoint y: 422, endPoint x: 1034, endPoint y: 455, distance: 40.3
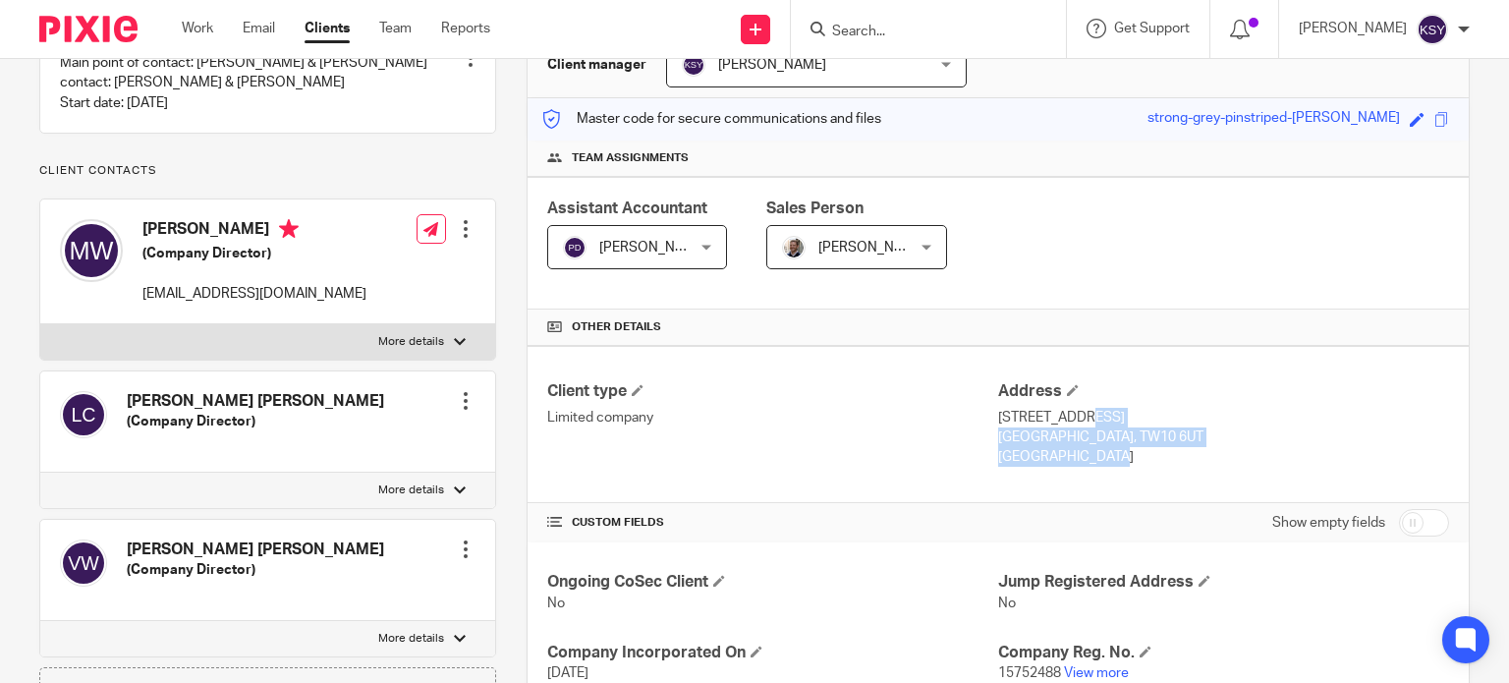
click at [1034, 455] on div "Address [STREET_ADDRESS] [STREET_ADDRESS] [GEOGRAPHIC_DATA]" at bounding box center [1223, 424] width 451 height 86
click at [1034, 455] on p "[GEOGRAPHIC_DATA]" at bounding box center [1223, 457] width 451 height 20
drag, startPoint x: 1034, startPoint y: 455, endPoint x: 987, endPoint y: 416, distance: 61.4
click at [987, 416] on div "Client type Limited company Address [STREET_ADDRESS] [STREET_ADDRESS] [GEOGRAPH…" at bounding box center [998, 424] width 941 height 157
click at [987, 416] on p "Limited company" at bounding box center [772, 418] width 451 height 20
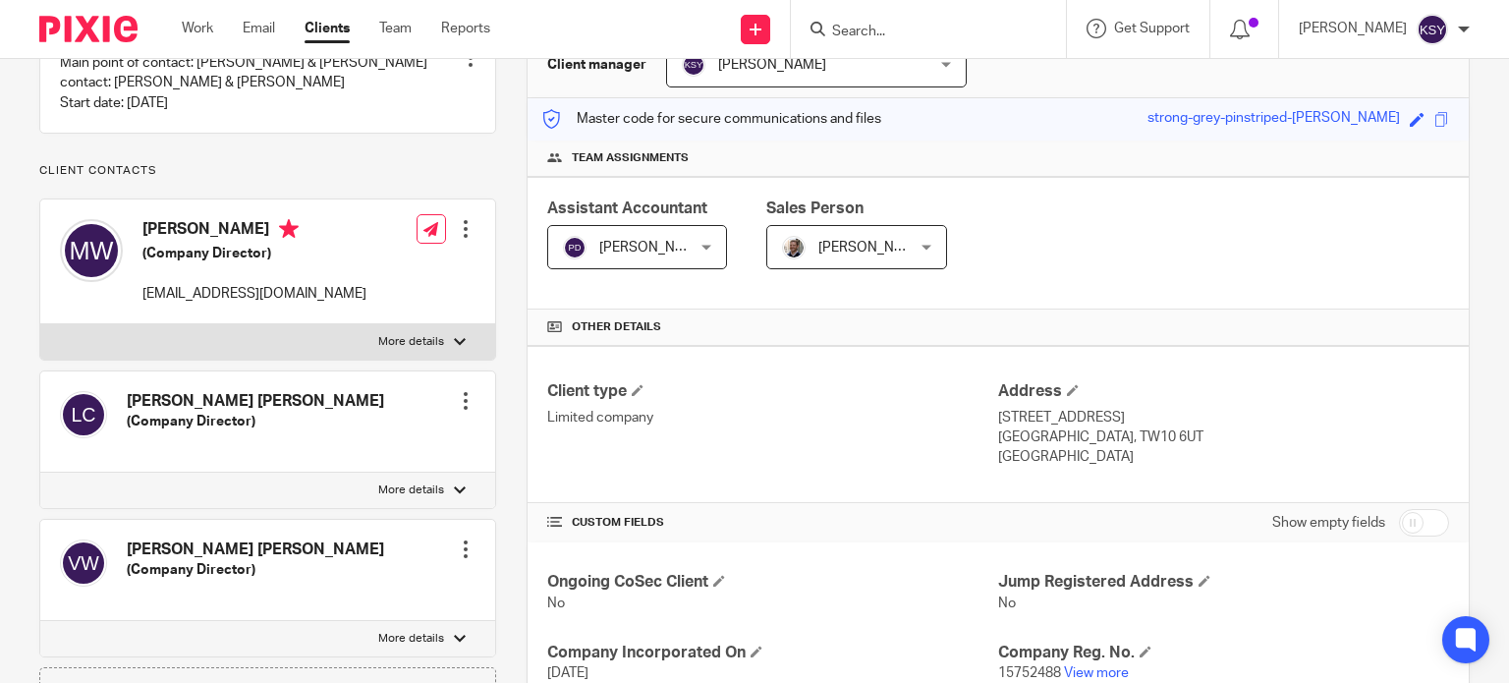
drag, startPoint x: 987, startPoint y: 416, endPoint x: 1001, endPoint y: 416, distance: 14.7
click at [1001, 416] on div "Client type Limited company Address [STREET_ADDRESS] [STREET_ADDRESS] [GEOGRAPH…" at bounding box center [998, 424] width 941 height 157
click at [1001, 416] on p "[STREET_ADDRESS]" at bounding box center [1223, 418] width 451 height 20
click at [998, 415] on p "[STREET_ADDRESS]" at bounding box center [1223, 418] width 451 height 20
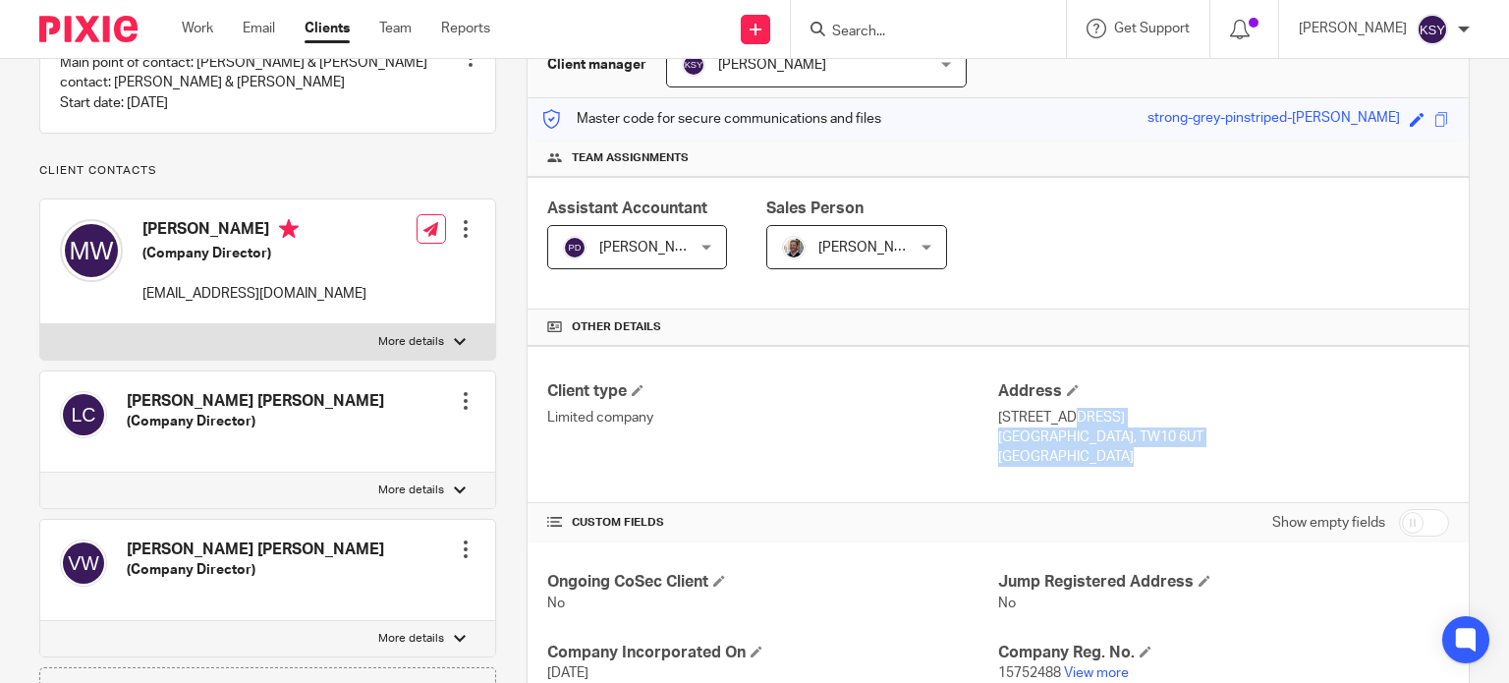
drag, startPoint x: 994, startPoint y: 415, endPoint x: 1047, endPoint y: 459, distance: 69.1
click at [1047, 459] on div "Address [STREET_ADDRESS] [STREET_ADDRESS] [GEOGRAPHIC_DATA]" at bounding box center [1223, 424] width 451 height 86
click at [1047, 459] on p "[GEOGRAPHIC_DATA]" at bounding box center [1223, 457] width 451 height 20
drag, startPoint x: 1047, startPoint y: 459, endPoint x: 993, endPoint y: 417, distance: 68.6
click at [998, 417] on div "Address [STREET_ADDRESS] [STREET_ADDRESS] [GEOGRAPHIC_DATA]" at bounding box center [1223, 424] width 451 height 86
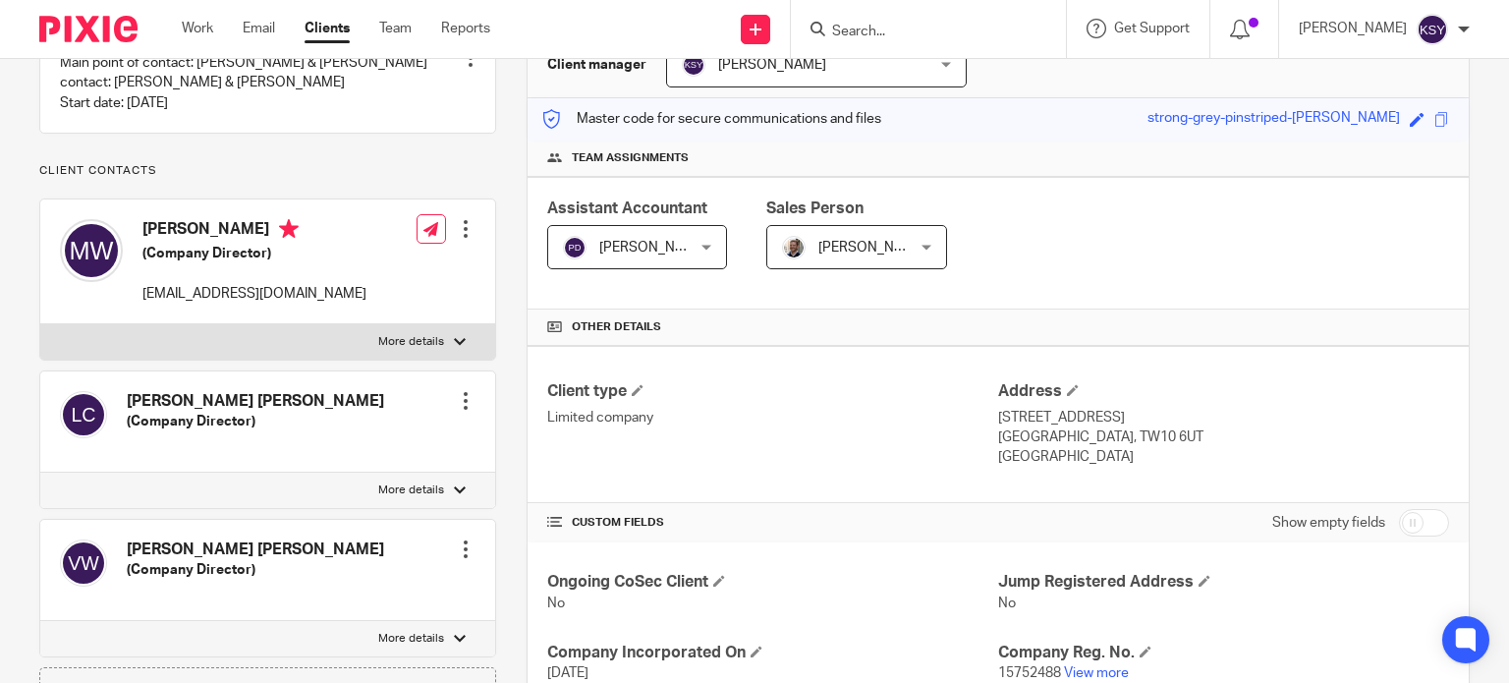
click at [987, 416] on p "Limited company" at bounding box center [772, 418] width 451 height 20
drag, startPoint x: 987, startPoint y: 416, endPoint x: 1052, endPoint y: 449, distance: 73.8
click at [1052, 463] on div "Client type Limited company Address [STREET_ADDRESS] [STREET_ADDRESS] [GEOGRAPH…" at bounding box center [998, 424] width 941 height 157
click at [1052, 449] on p "[GEOGRAPHIC_DATA]" at bounding box center [1223, 457] width 451 height 20
drag, startPoint x: 1050, startPoint y: 453, endPoint x: 989, endPoint y: 414, distance: 73.3
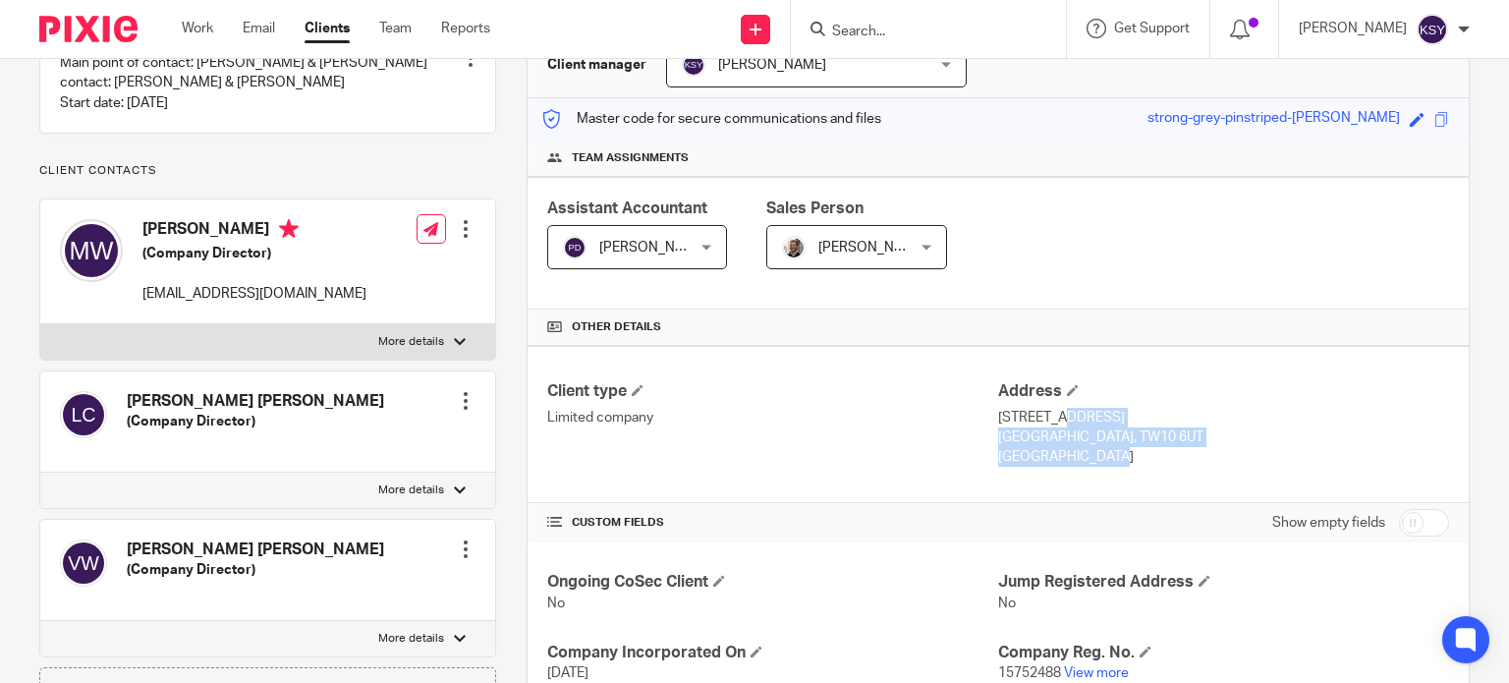
click at [998, 414] on div "Address [STREET_ADDRESS] [STREET_ADDRESS] [GEOGRAPHIC_DATA]" at bounding box center [1223, 424] width 451 height 86
click at [998, 414] on p "[STREET_ADDRESS]" at bounding box center [1223, 418] width 451 height 20
drag, startPoint x: 988, startPoint y: 414, endPoint x: 1068, endPoint y: 468, distance: 97.0
click at [1068, 468] on div "Client type Limited company Address [STREET_ADDRESS] [STREET_ADDRESS] [GEOGRAPH…" at bounding box center [998, 424] width 941 height 157
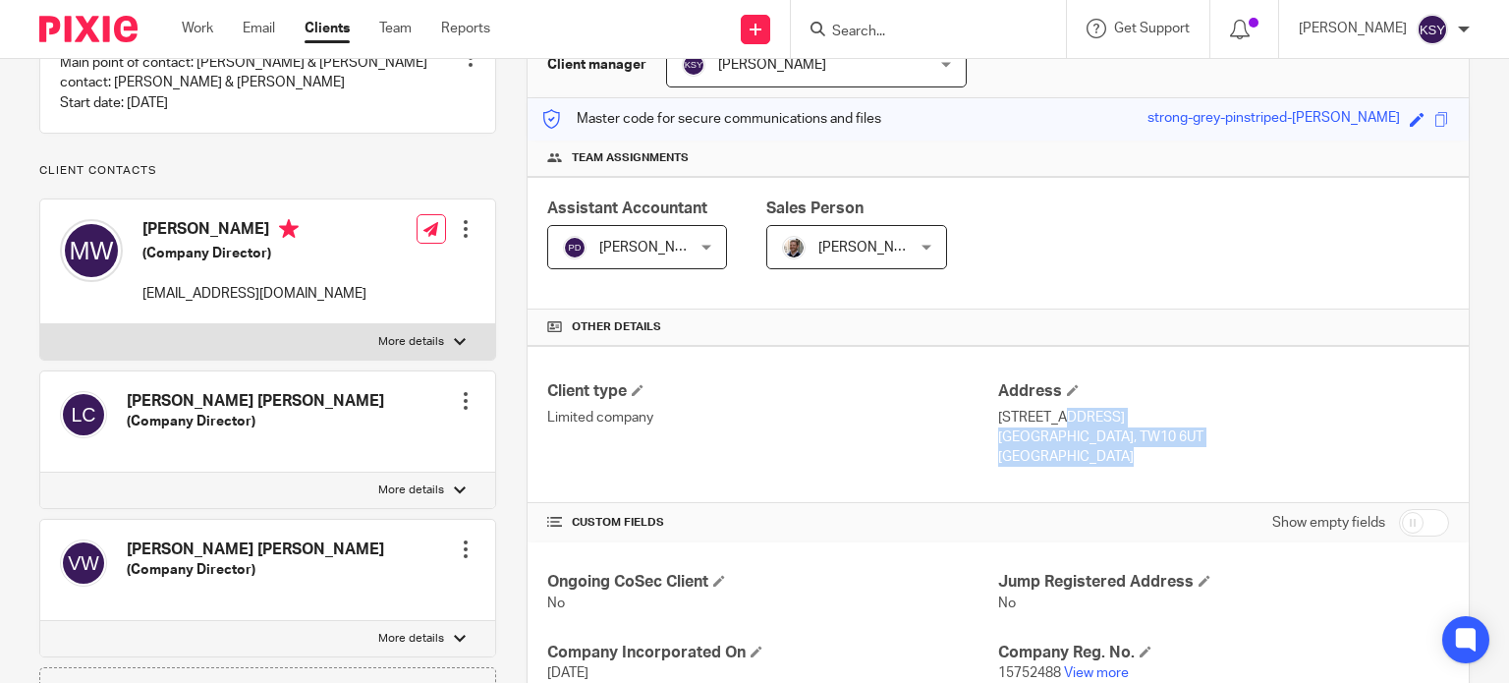
drag, startPoint x: 1054, startPoint y: 454, endPoint x: 986, endPoint y: 418, distance: 77.8
click at [986, 418] on div "Client type Limited company Address [STREET_ADDRESS] [STREET_ADDRESS] [GEOGRAPH…" at bounding box center [998, 424] width 941 height 157
click at [998, 416] on p "[STREET_ADDRESS]" at bounding box center [1223, 418] width 451 height 20
drag, startPoint x: 990, startPoint y: 416, endPoint x: 1046, endPoint y: 456, distance: 69.0
click at [1046, 456] on div "Address [STREET_ADDRESS] [STREET_ADDRESS] [GEOGRAPHIC_DATA]" at bounding box center [1223, 424] width 451 height 86
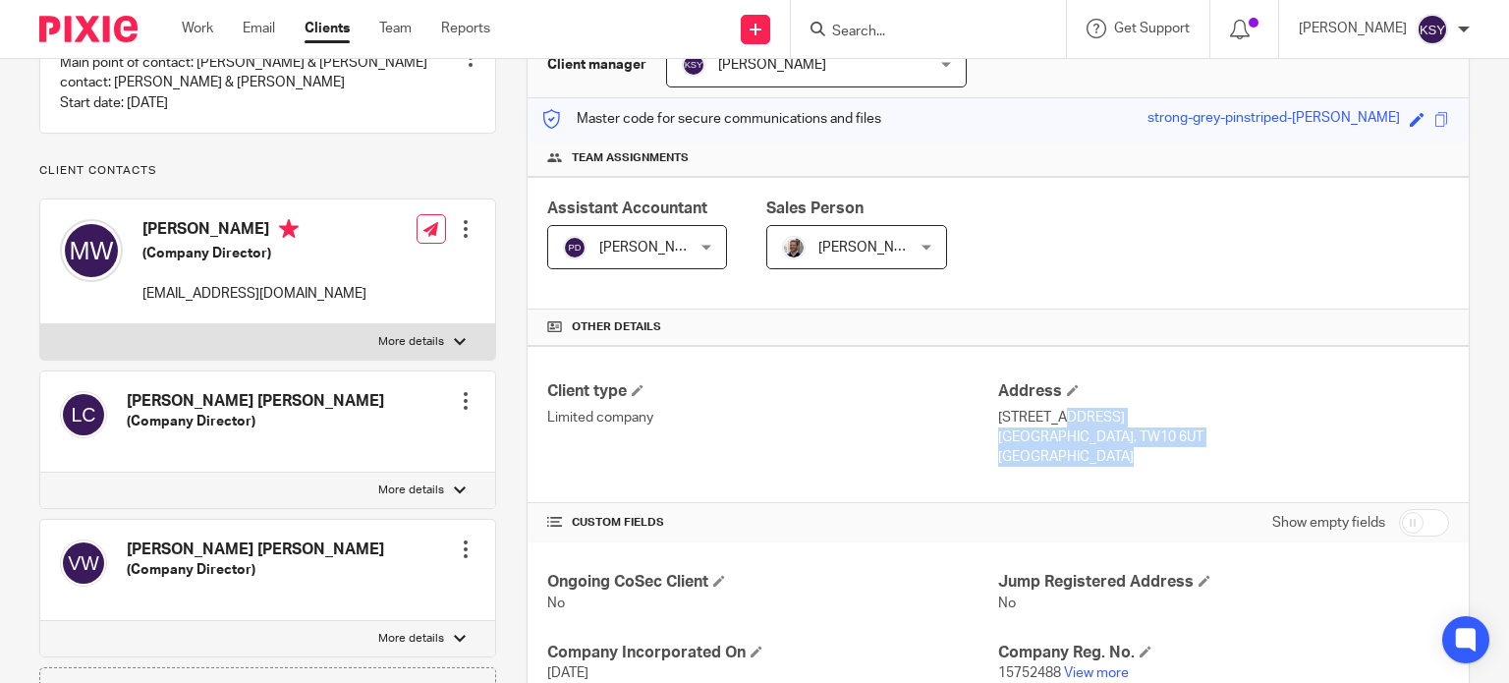
click at [1046, 456] on p "[GEOGRAPHIC_DATA]" at bounding box center [1223, 457] width 451 height 20
drag, startPoint x: 1059, startPoint y: 460, endPoint x: 985, endPoint y: 420, distance: 84.9
click at [985, 420] on div "Client type Limited company Address [STREET_ADDRESS] [STREET_ADDRESS] [GEOGRAPH…" at bounding box center [998, 424] width 941 height 157
click at [987, 416] on p "Limited company" at bounding box center [772, 418] width 451 height 20
drag, startPoint x: 987, startPoint y: 416, endPoint x: 1057, endPoint y: 452, distance: 79.5
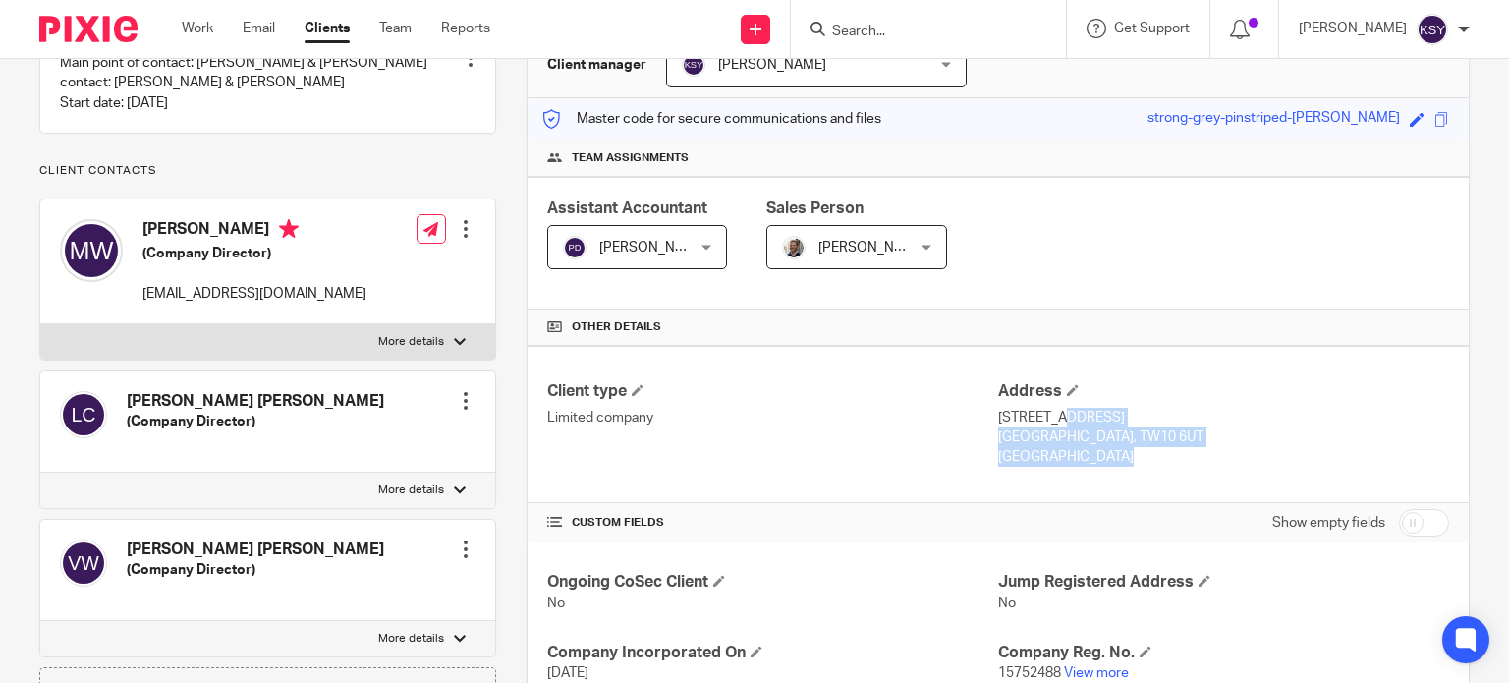
click at [1057, 452] on div "Client type Limited company Address [STREET_ADDRESS] [STREET_ADDRESS] [GEOGRAPH…" at bounding box center [998, 424] width 941 height 157
click at [1057, 452] on p "[GEOGRAPHIC_DATA]" at bounding box center [1223, 457] width 451 height 20
drag, startPoint x: 1053, startPoint y: 459, endPoint x: 979, endPoint y: 416, distance: 86.3
click at [979, 416] on div "Client type Limited company Address [STREET_ADDRESS] [STREET_ADDRESS] [GEOGRAPH…" at bounding box center [998, 424] width 941 height 157
click at [987, 419] on p "Limited company" at bounding box center [772, 418] width 451 height 20
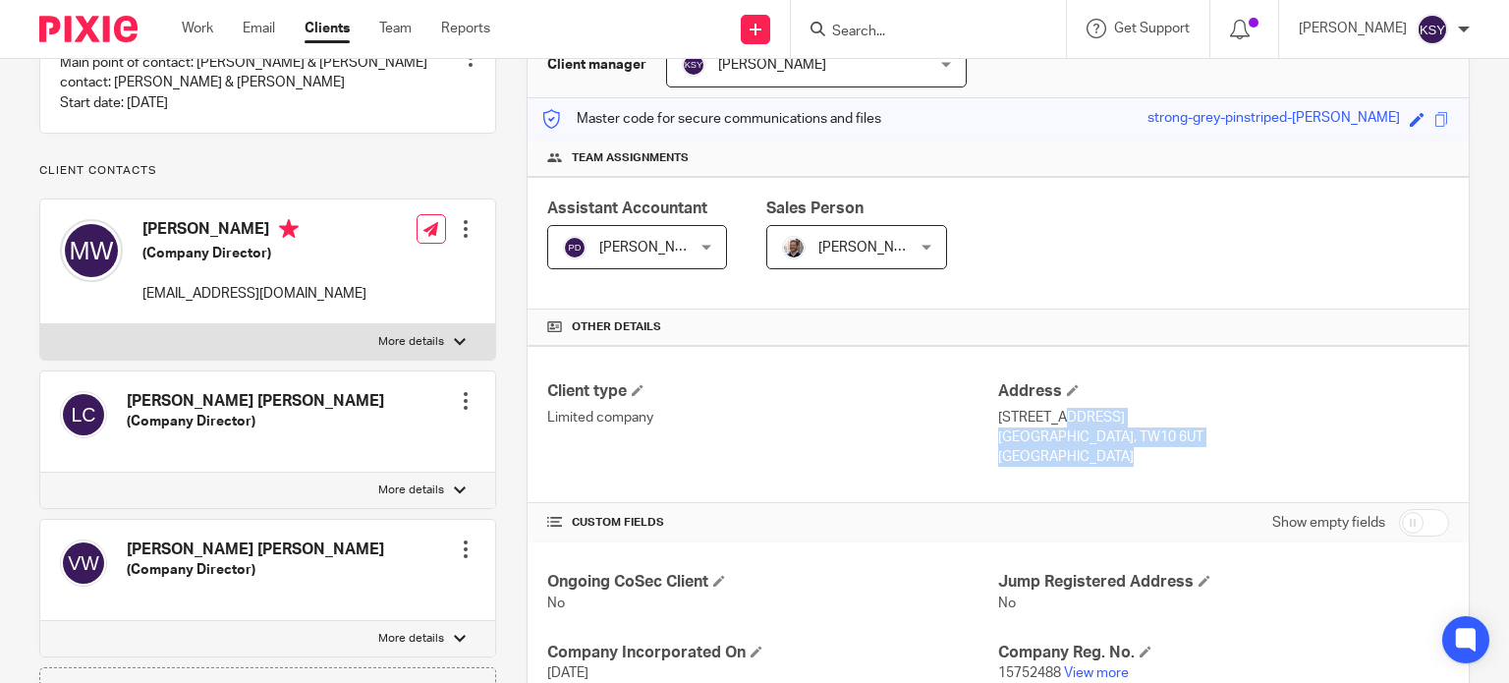
drag, startPoint x: 987, startPoint y: 419, endPoint x: 1069, endPoint y: 455, distance: 90.2
click at [1069, 455] on div "Client type Limited company Address [STREET_ADDRESS] [STREET_ADDRESS] [GEOGRAPH…" at bounding box center [998, 424] width 941 height 157
click at [1069, 455] on p "[GEOGRAPHIC_DATA]" at bounding box center [1223, 457] width 451 height 20
